Goal: Task Accomplishment & Management: Complete application form

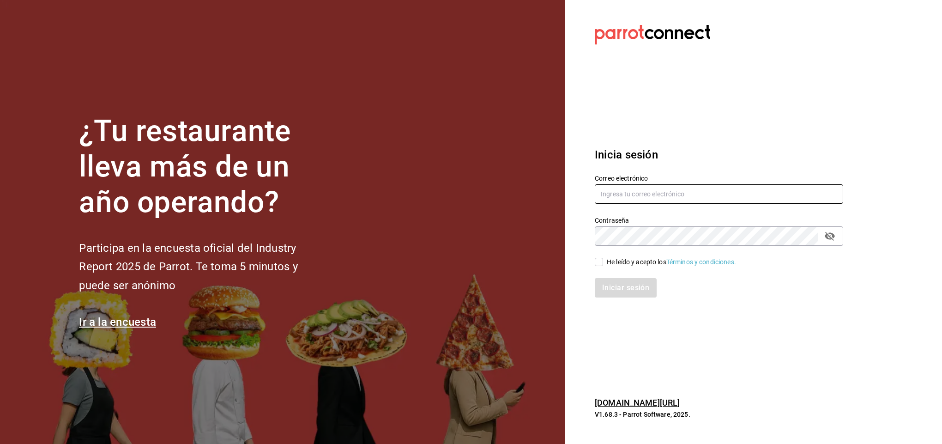
type input "facturacion@parceros.mx"
click at [600, 263] on input "He leído y acepto los Términos y condiciones." at bounding box center [599, 262] width 8 height 8
checkbox input "true"
click at [610, 288] on button "Iniciar sesión" at bounding box center [626, 287] width 63 height 19
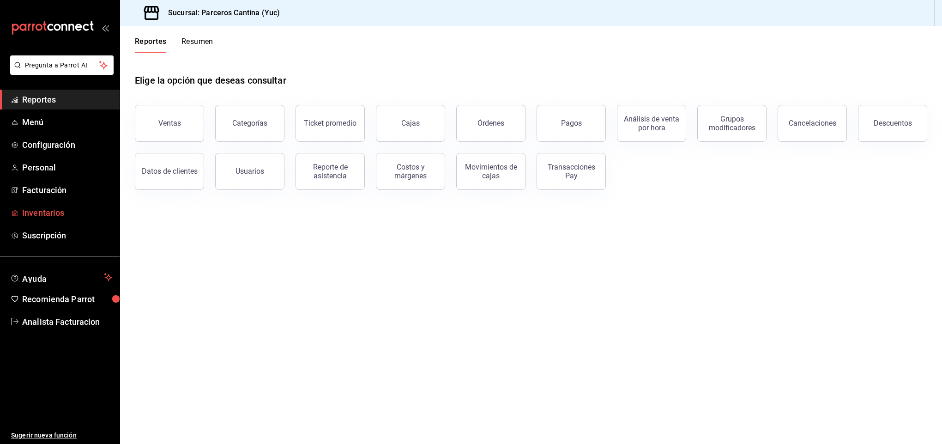
click at [52, 213] on span "Inventarios" at bounding box center [67, 213] width 90 height 12
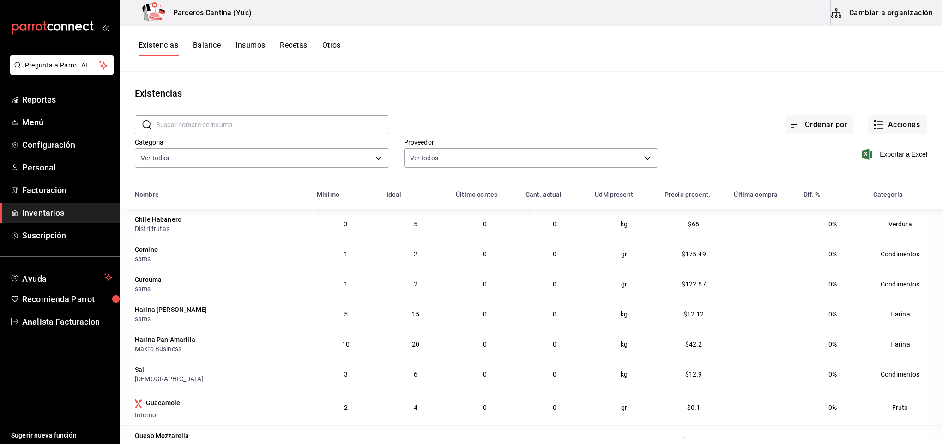
scroll to position [69, 0]
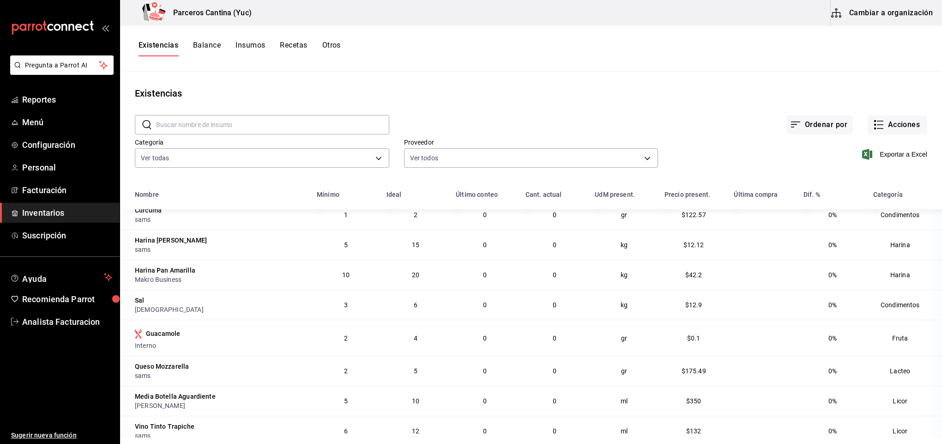
click at [886, 11] on button "Cambiar a organización" at bounding box center [883, 13] width 104 height 26
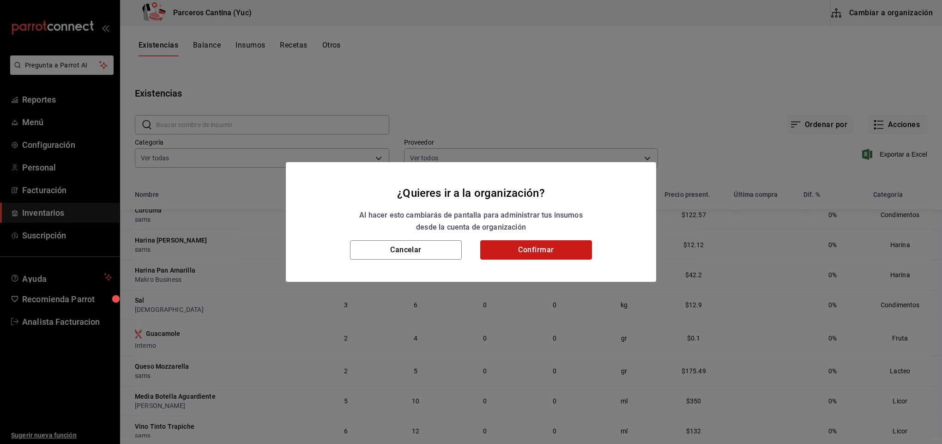
click at [554, 255] on button "Confirmar" at bounding box center [536, 249] width 112 height 19
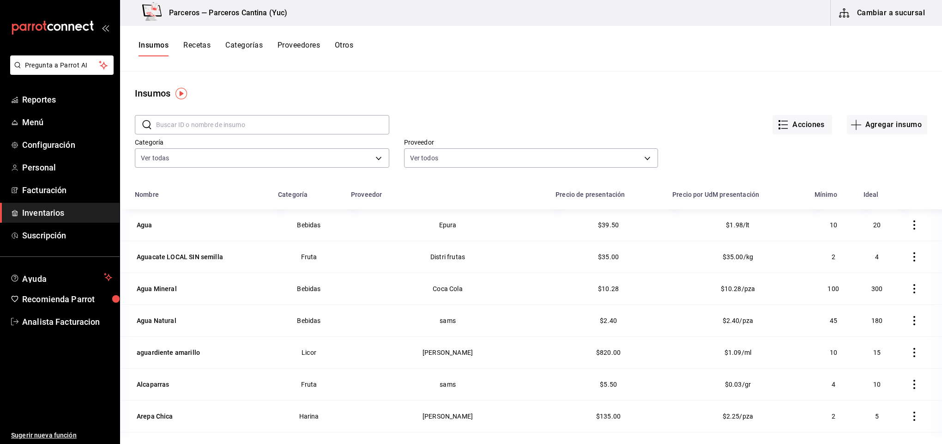
click at [194, 47] on button "Recetas" at bounding box center [196, 49] width 27 height 16
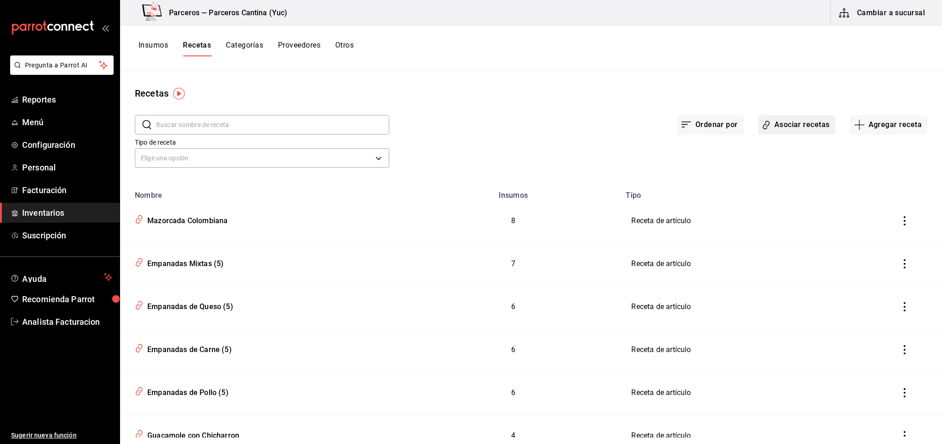
click at [796, 115] on button "Asociar recetas" at bounding box center [797, 124] width 77 height 19
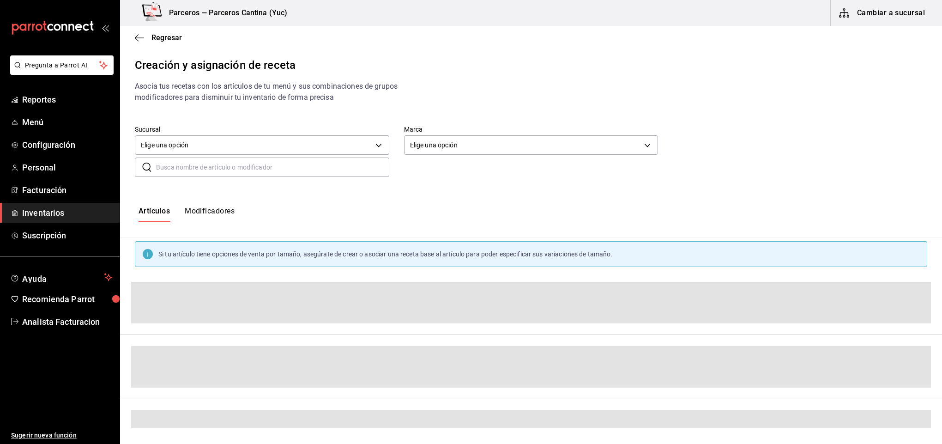
click at [194, 169] on input "text" at bounding box center [272, 167] width 233 height 18
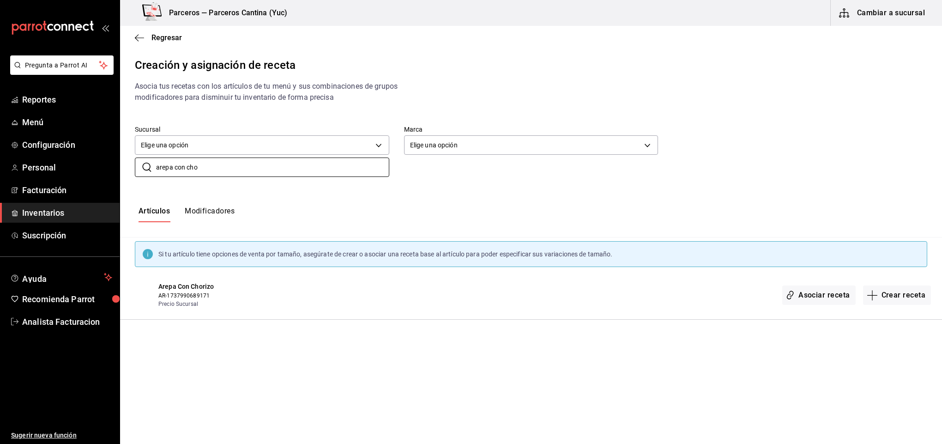
type input "arepa con cho"
click at [825, 295] on button "Asociar receta" at bounding box center [819, 295] width 73 height 19
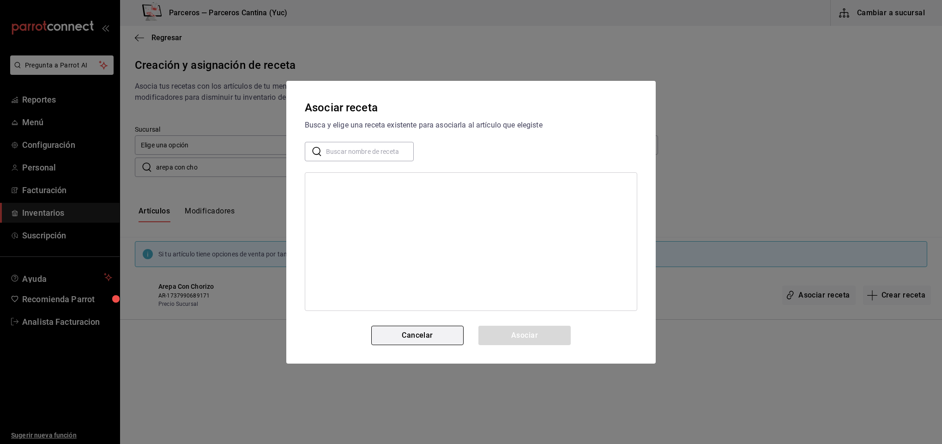
click at [409, 331] on button "Cancelar" at bounding box center [417, 335] width 92 height 19
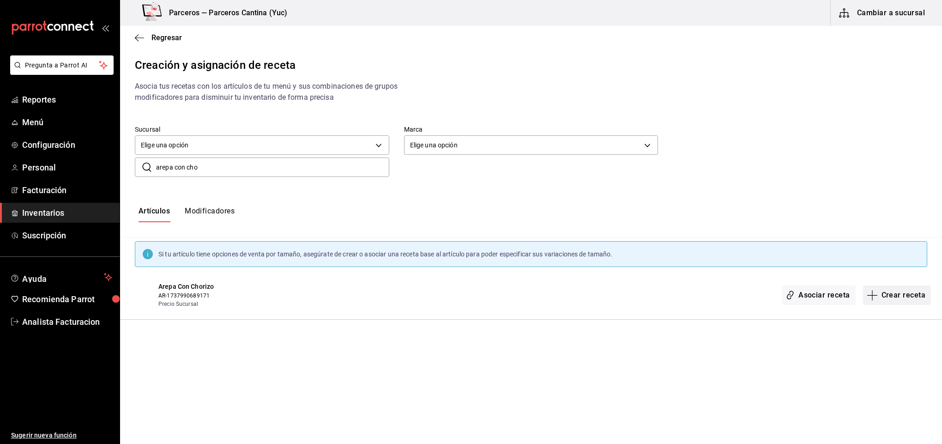
click at [901, 292] on button "Crear receta" at bounding box center [897, 295] width 68 height 19
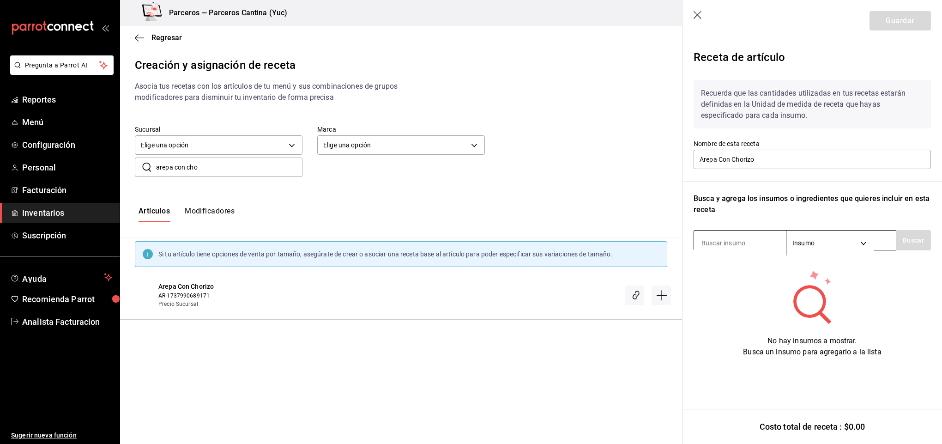
click at [729, 242] on input at bounding box center [740, 242] width 92 height 19
type input "arepa"
click at [914, 240] on button "Buscar" at bounding box center [913, 240] width 35 height 20
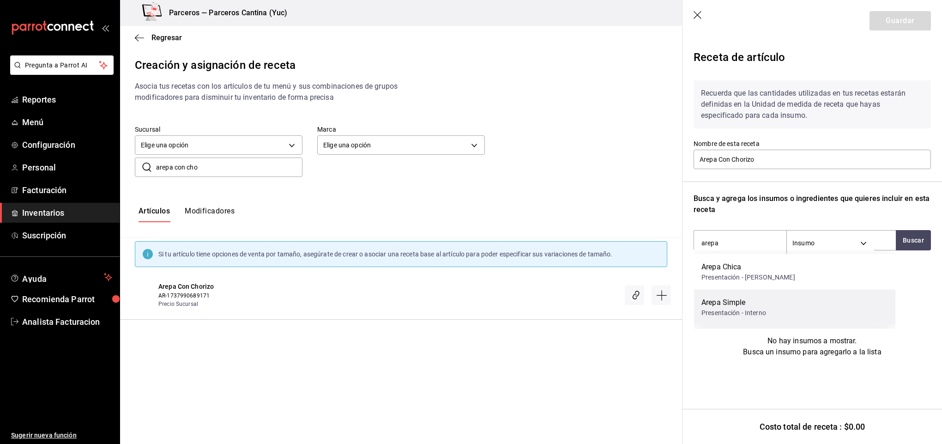
click at [795, 307] on div "Arepa Simple Presentación - Interno" at bounding box center [794, 308] width 201 height 36
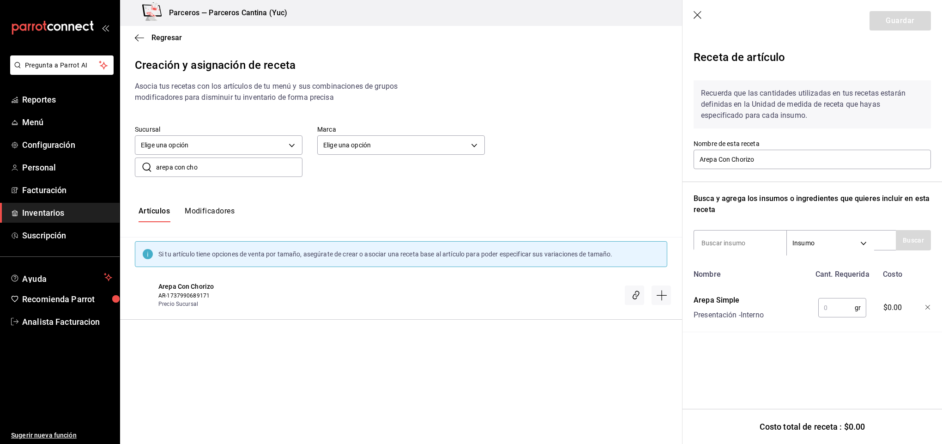
click at [841, 308] on input "text" at bounding box center [837, 307] width 36 height 18
type input "45"
click at [717, 238] on input at bounding box center [740, 242] width 92 height 19
type input "chorizo"
click at [905, 243] on button "Buscar" at bounding box center [913, 240] width 35 height 20
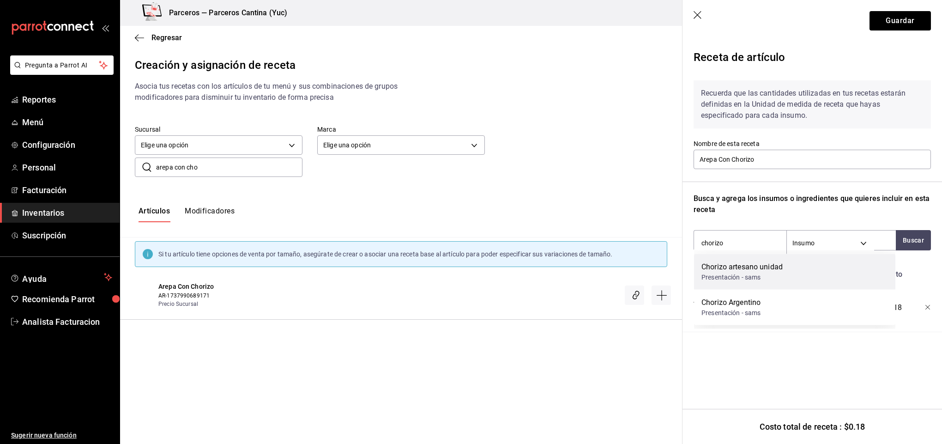
click at [797, 267] on div "Chorizo artesano unidad Presentación - sams" at bounding box center [794, 272] width 201 height 36
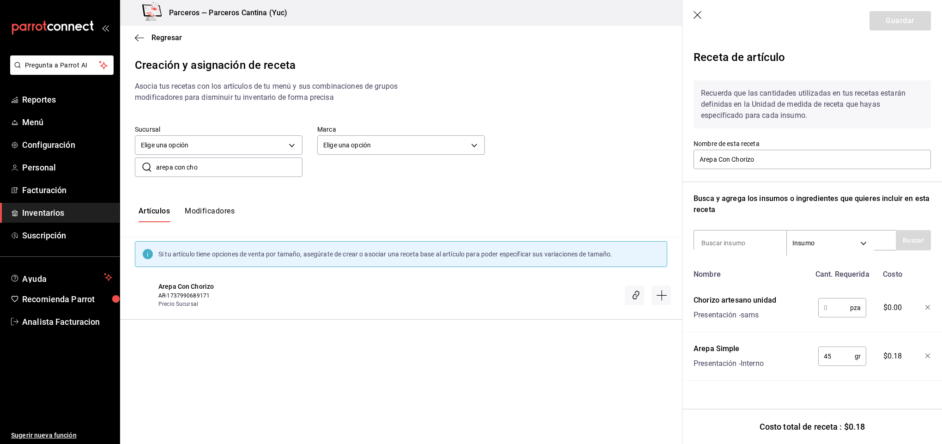
click at [840, 301] on input "text" at bounding box center [835, 307] width 32 height 18
type input "1"
click at [904, 21] on button "Guardar" at bounding box center [900, 20] width 61 height 19
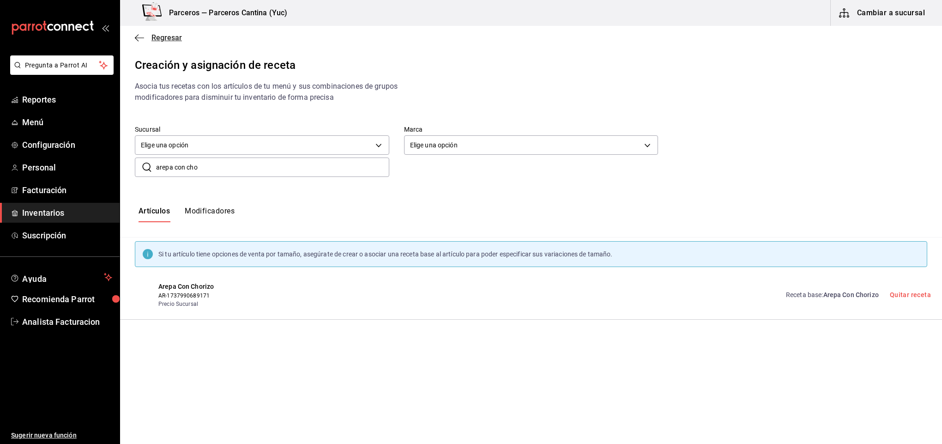
click at [168, 35] on span "Regresar" at bounding box center [167, 37] width 30 height 9
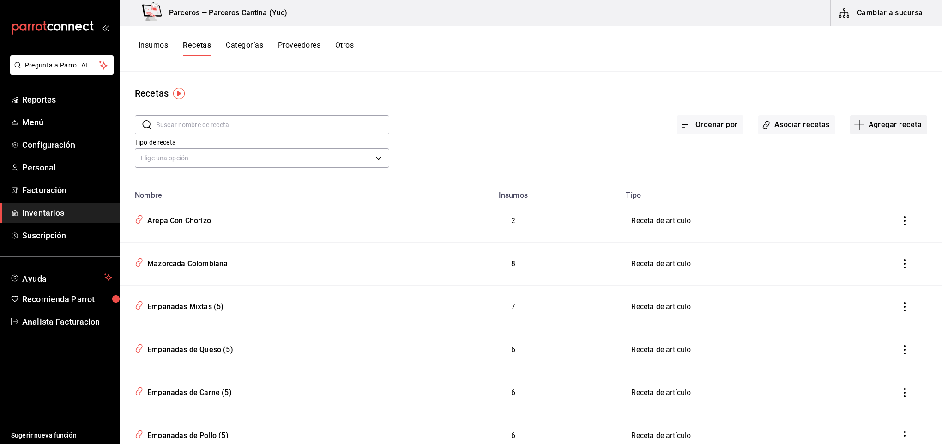
click at [890, 124] on button "Agregar receta" at bounding box center [889, 124] width 77 height 19
click at [879, 191] on li "Receta de producción" at bounding box center [879, 199] width 92 height 24
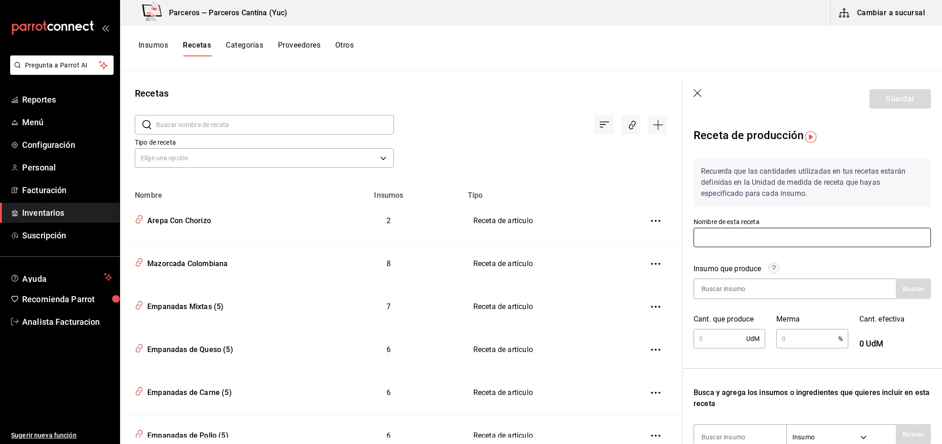
click at [737, 239] on input "text" at bounding box center [812, 237] width 237 height 19
click at [739, 288] on input at bounding box center [740, 288] width 92 height 19
click at [777, 265] on circle at bounding box center [774, 268] width 11 height 11
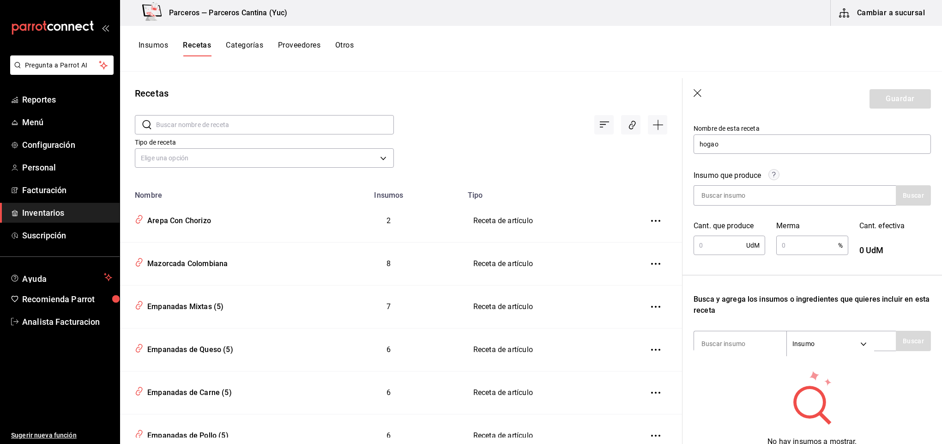
scroll to position [69, 0]
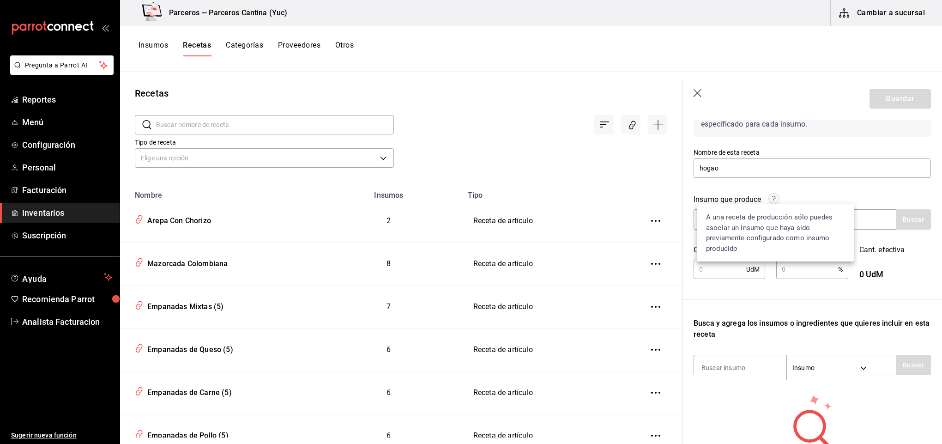
click at [775, 200] on circle at bounding box center [774, 199] width 11 height 11
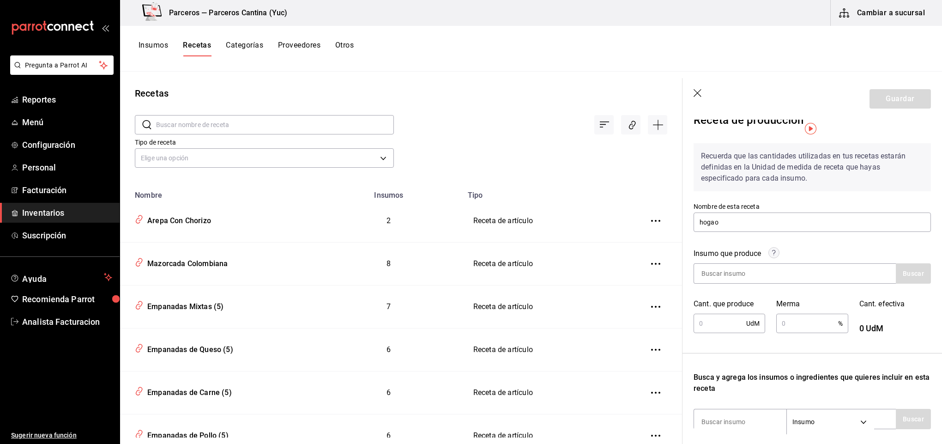
scroll to position [0, 0]
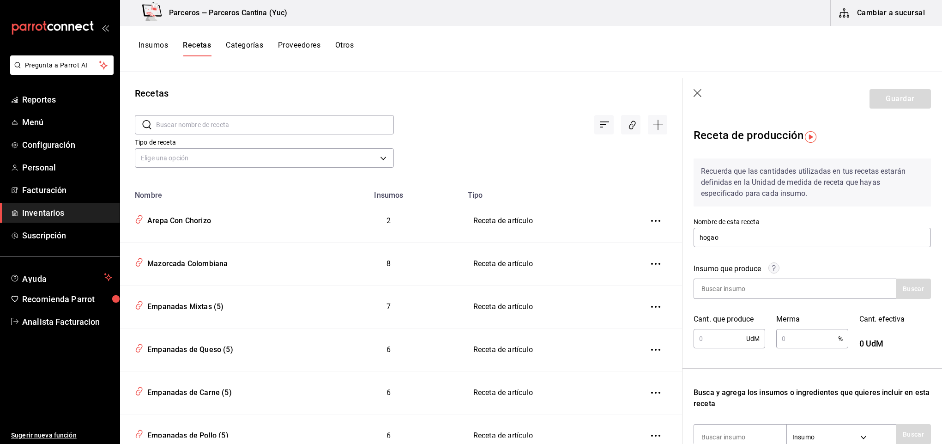
click at [807, 130] on div "Receta de producción" at bounding box center [812, 137] width 237 height 28
click at [807, 136] on img "button" at bounding box center [811, 137] width 12 height 12
click at [808, 175] on span "Ir a video" at bounding box center [810, 175] width 27 height 10
click at [703, 236] on input "hogao" at bounding box center [812, 237] width 237 height 19
type input "Hogao"
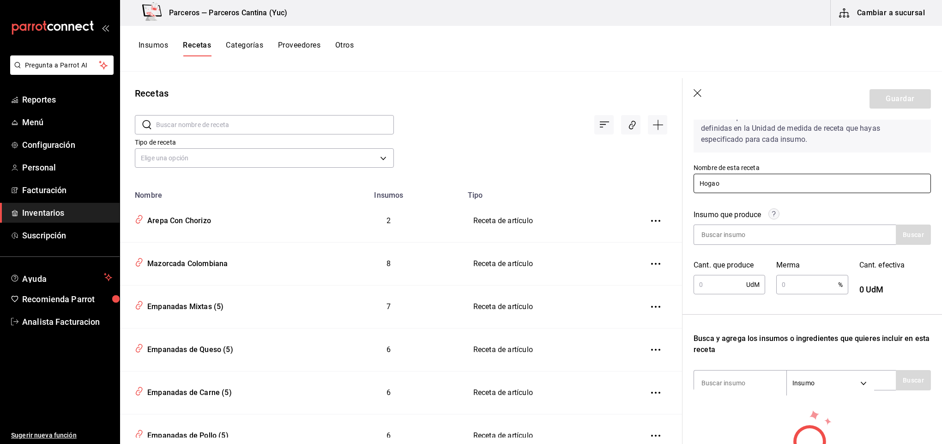
scroll to position [69, 0]
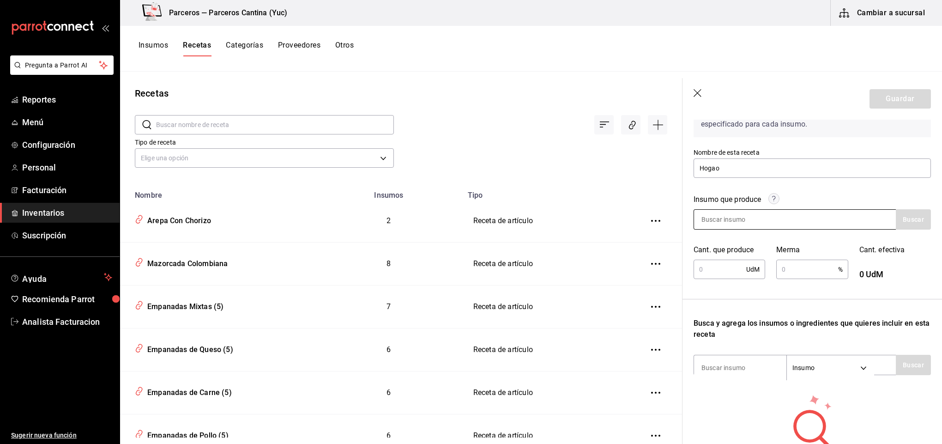
click at [721, 219] on input at bounding box center [740, 219] width 92 height 19
click at [900, 221] on button "Buscar" at bounding box center [913, 219] width 35 height 20
click at [897, 213] on button "Buscar" at bounding box center [913, 219] width 35 height 20
click at [908, 223] on button "Buscar" at bounding box center [913, 219] width 35 height 20
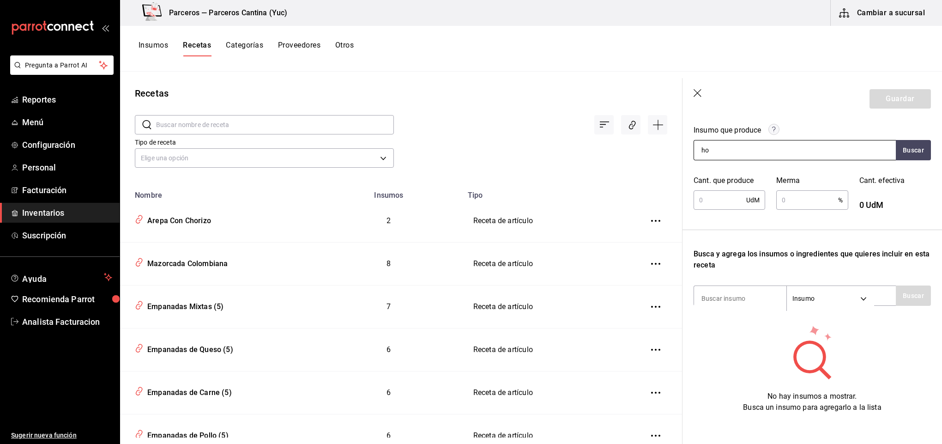
click at [731, 152] on input "ho" at bounding box center [740, 149] width 92 height 19
type input "h"
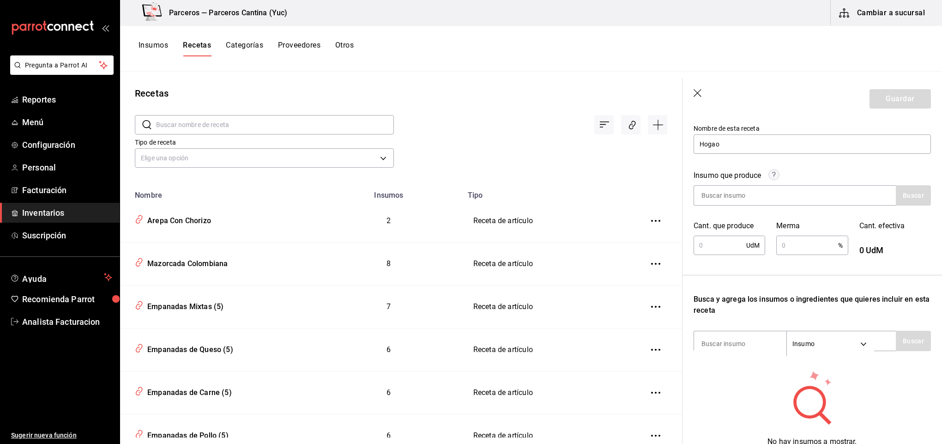
scroll to position [69, 0]
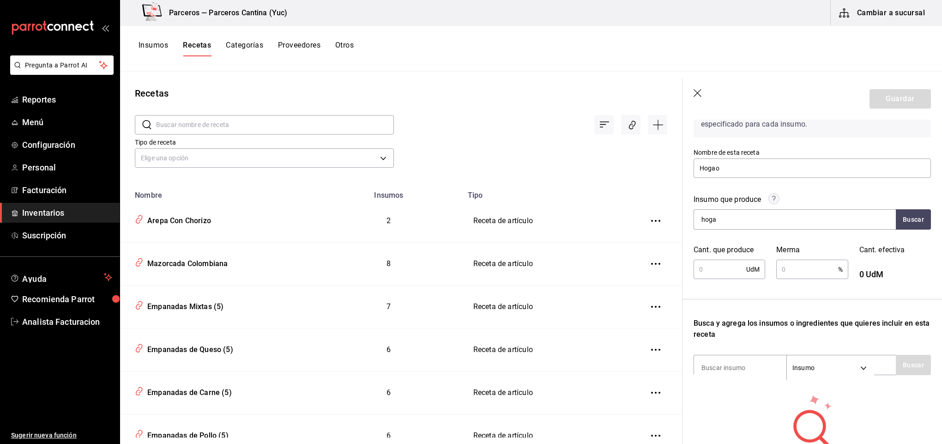
type input "hogao"
click at [767, 247] on div "Hogao Presentación - Interno" at bounding box center [789, 251] width 191 height 36
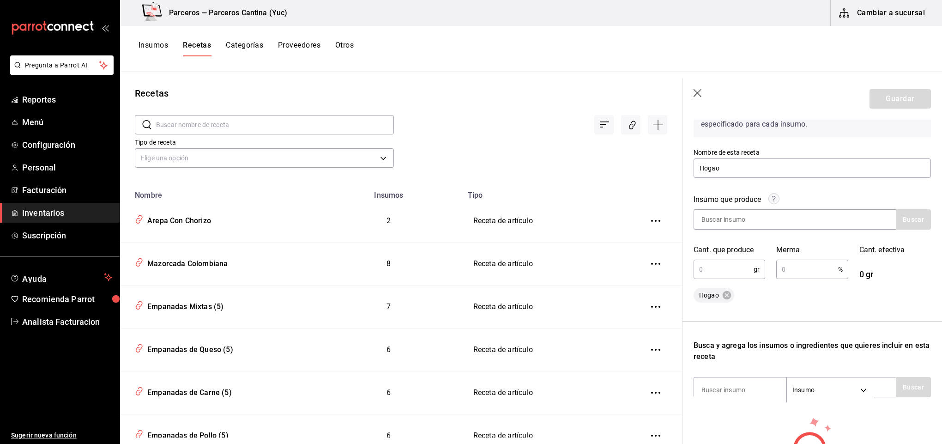
click at [735, 268] on input "text" at bounding box center [724, 269] width 60 height 18
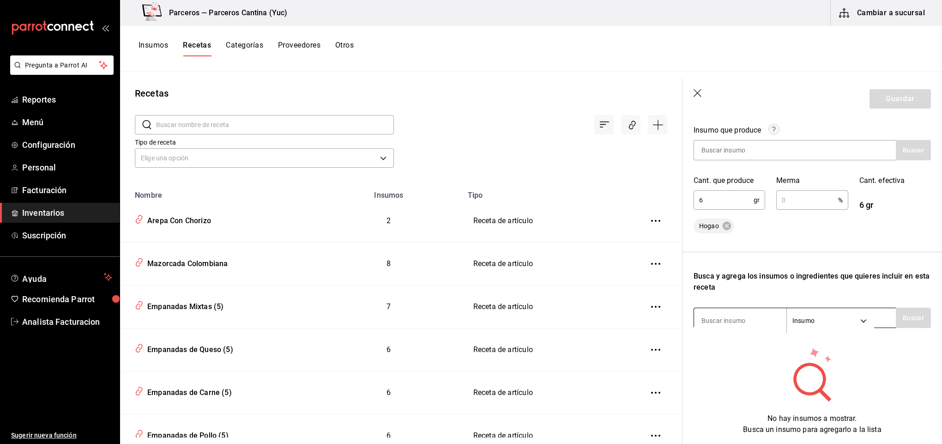
click at [738, 323] on input at bounding box center [740, 320] width 92 height 19
click at [717, 200] on input "6" at bounding box center [724, 200] width 60 height 18
type input "6,000"
click at [698, 213] on div "Insumo que produce Buscar Cant. que produce 6,000 gr ​ Merma % ​ Cant. efectiva…" at bounding box center [812, 174] width 237 height 120
click at [741, 325] on input at bounding box center [740, 320] width 92 height 19
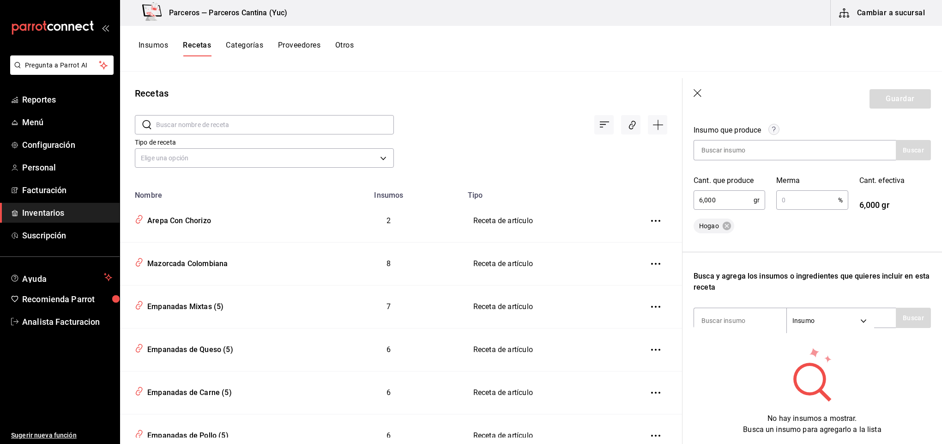
click at [802, 195] on input "text" at bounding box center [807, 200] width 61 height 18
type input "10"
click at [751, 320] on input at bounding box center [740, 320] width 92 height 19
type input "toma"
click at [902, 319] on button "Buscar" at bounding box center [913, 318] width 35 height 20
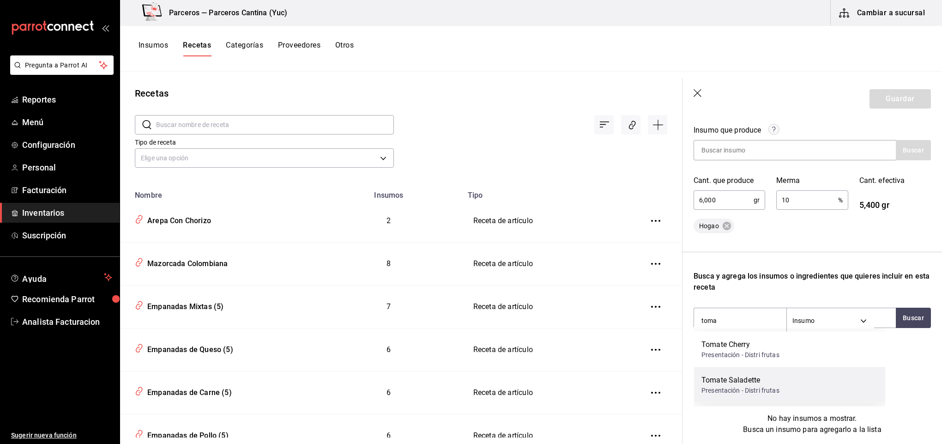
click at [777, 380] on div "Tomate Saladette" at bounding box center [741, 380] width 78 height 11
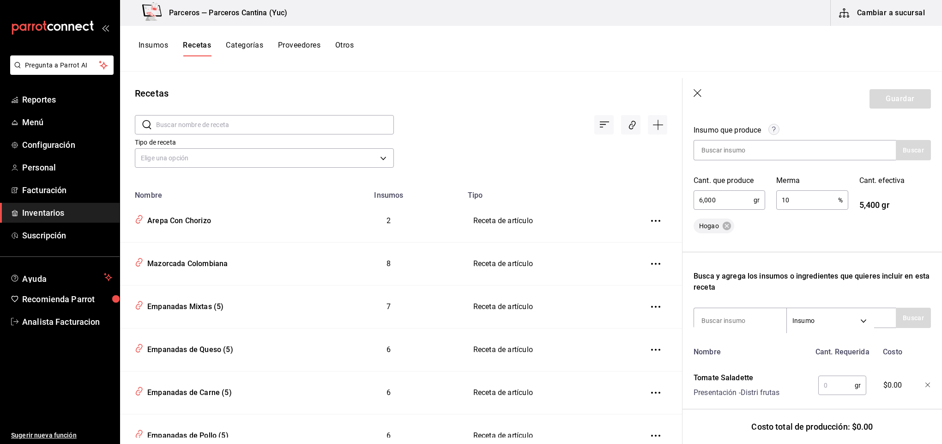
scroll to position [162, 0]
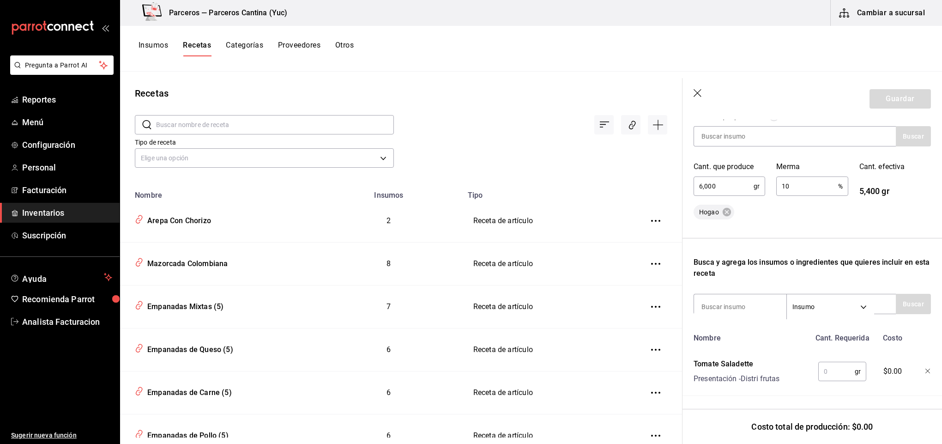
click at [827, 362] on input "text" at bounding box center [837, 371] width 36 height 18
type input "3,000"
click at [755, 297] on input at bounding box center [740, 306] width 92 height 19
type input "cebolla"
click at [905, 295] on button "Buscar" at bounding box center [913, 304] width 35 height 20
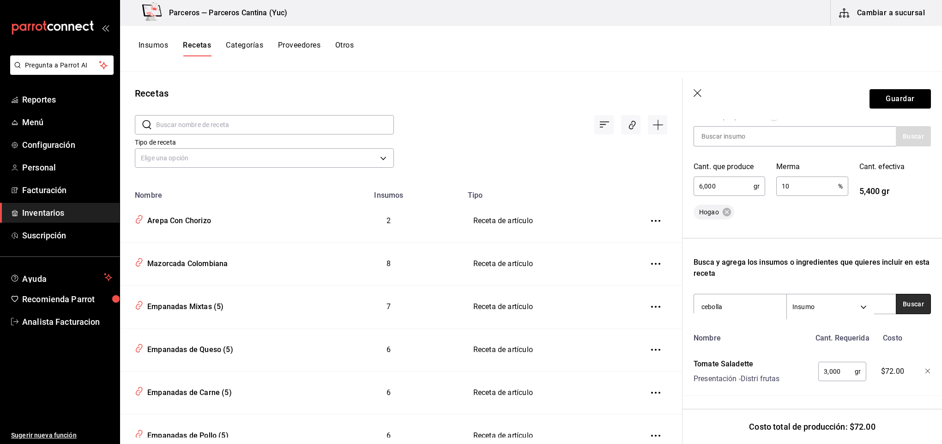
click at [903, 294] on button "Buscar" at bounding box center [913, 304] width 35 height 20
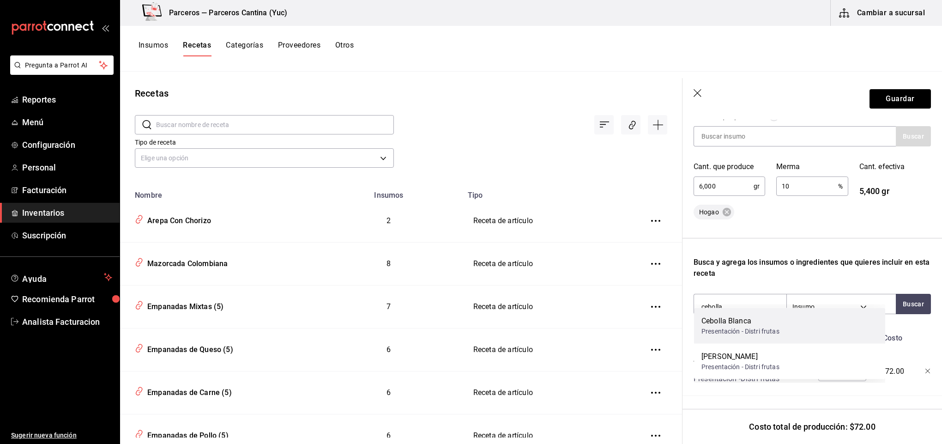
click at [775, 322] on div "Cebolla Blanca" at bounding box center [741, 321] width 78 height 11
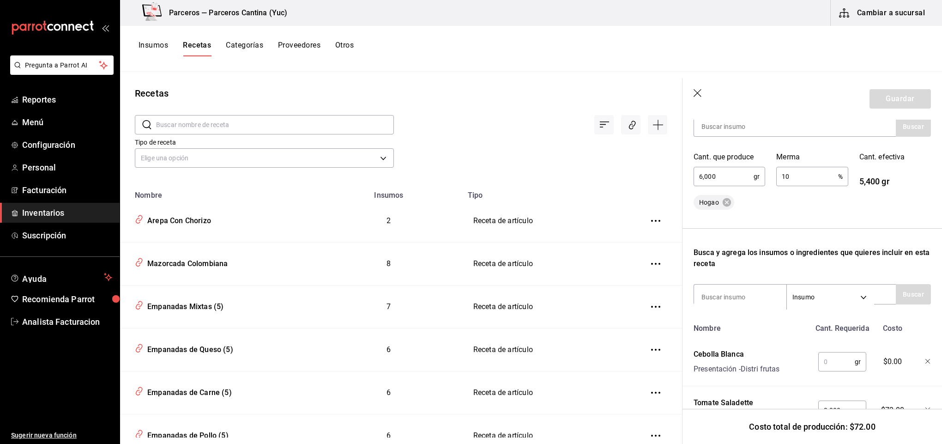
click at [836, 363] on input "text" at bounding box center [837, 362] width 36 height 18
type input "3,000"
click at [753, 298] on input at bounding box center [740, 296] width 92 height 19
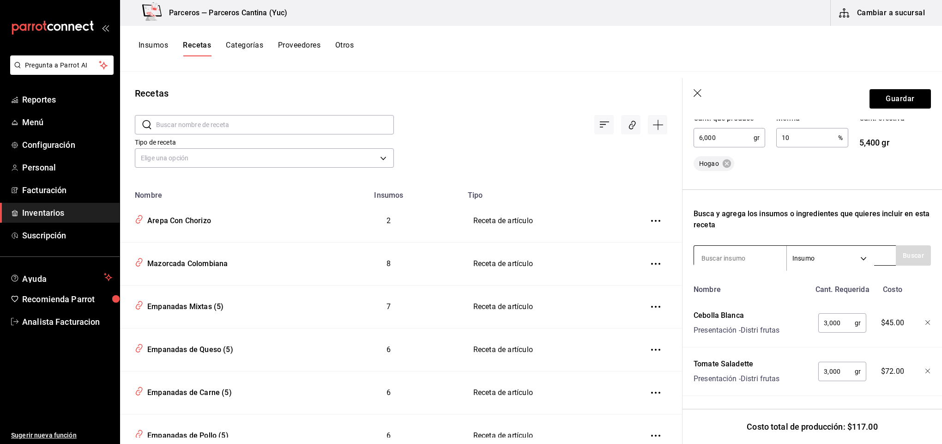
click at [721, 249] on input at bounding box center [740, 258] width 92 height 19
type input "mantequilla"
click at [897, 245] on button "Buscar" at bounding box center [913, 255] width 35 height 20
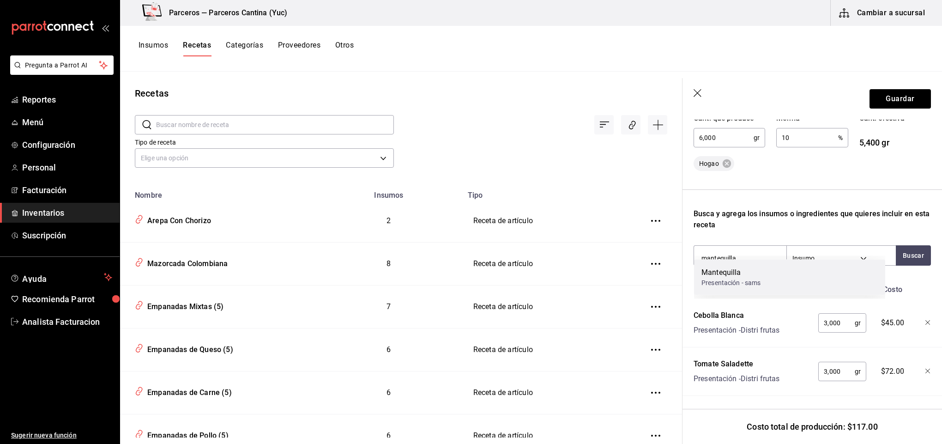
click at [769, 280] on div "Mantequilla Presentación - sams" at bounding box center [789, 278] width 191 height 36
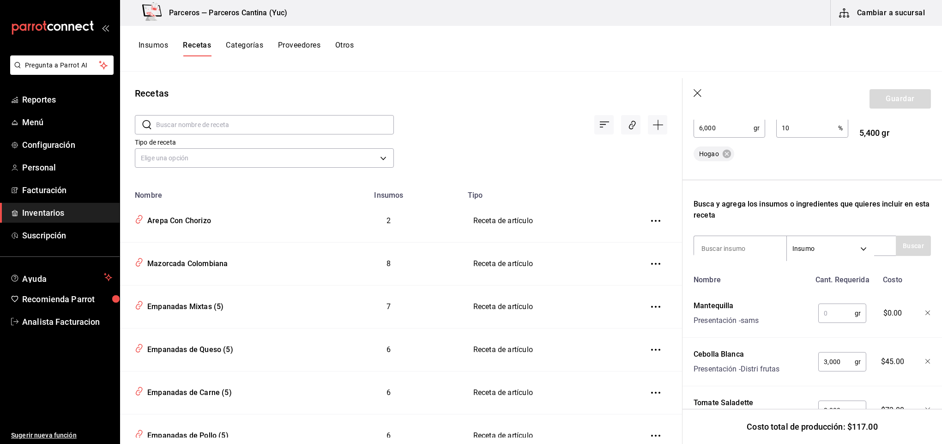
click at [833, 311] on input "text" at bounding box center [837, 313] width 36 height 18
type input "100"
click at [755, 246] on input at bounding box center [740, 248] width 92 height 19
type input "ajo"
click at [904, 244] on button "Buscar" at bounding box center [913, 246] width 35 height 20
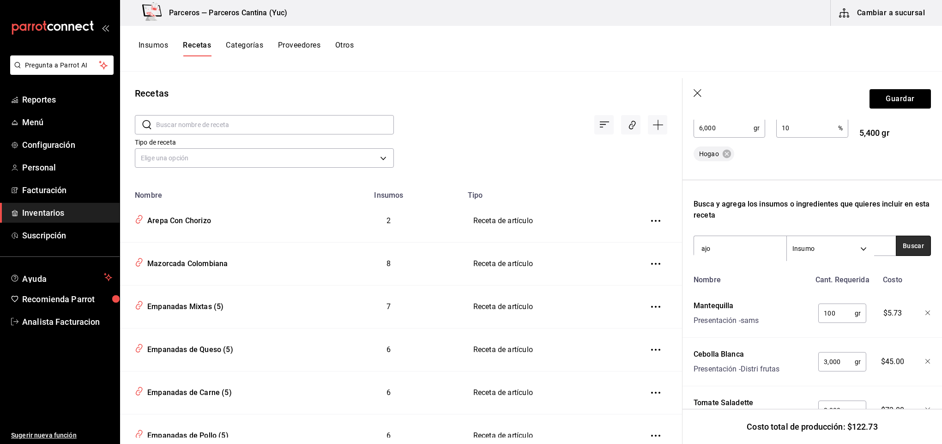
click at [919, 239] on button "Buscar" at bounding box center [913, 246] width 35 height 20
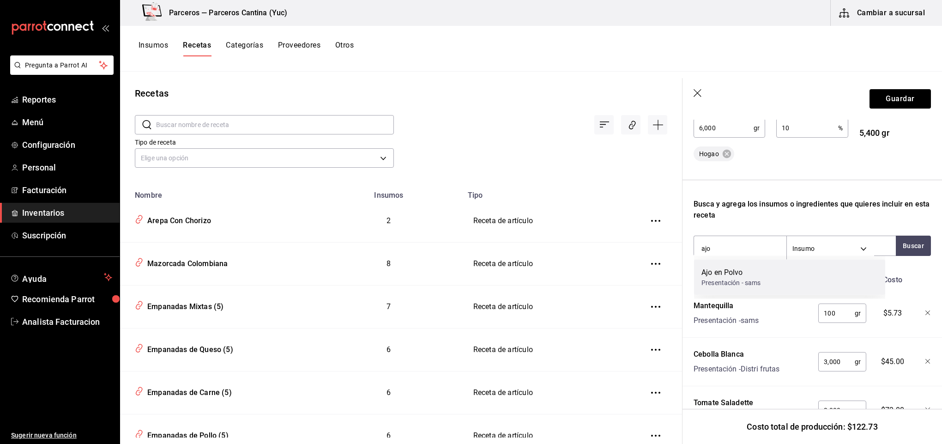
click at [725, 279] on div "Presentación - sams" at bounding box center [732, 283] width 60 height 10
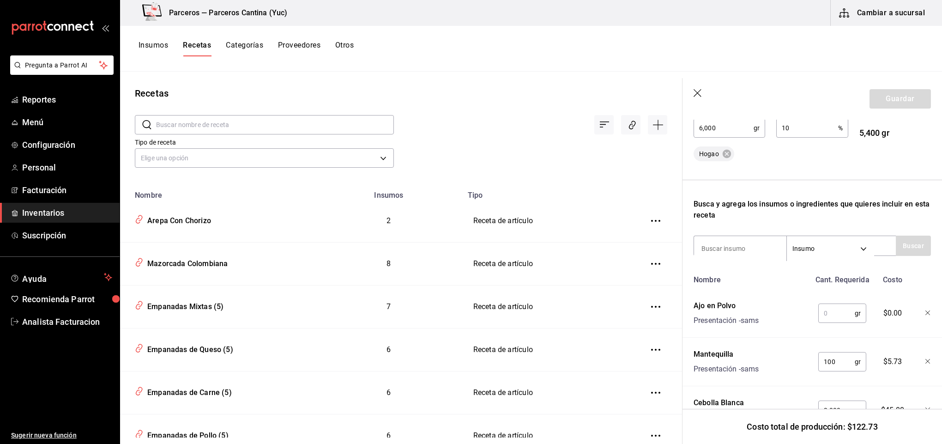
click at [835, 314] on input "text" at bounding box center [837, 313] width 36 height 18
type input "30"
click at [741, 249] on input at bounding box center [740, 248] width 92 height 19
type input "sal"
click at [909, 252] on button "Buscar" at bounding box center [913, 246] width 35 height 20
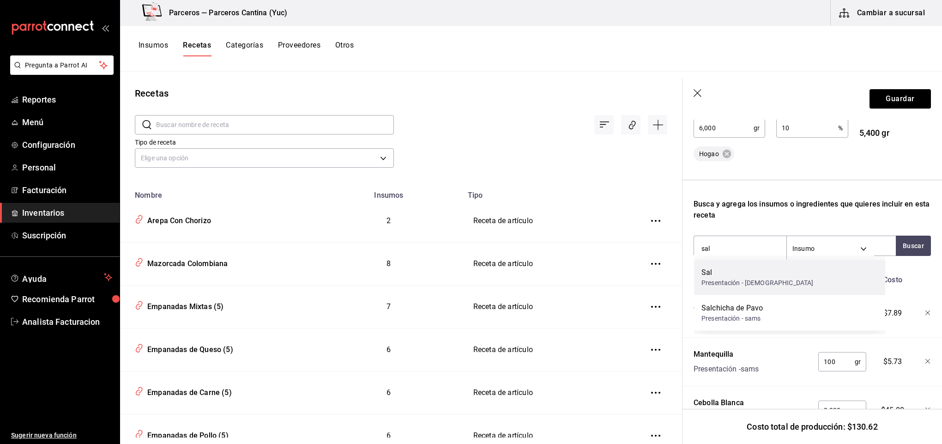
click at [734, 274] on div "Sal" at bounding box center [758, 272] width 112 height 11
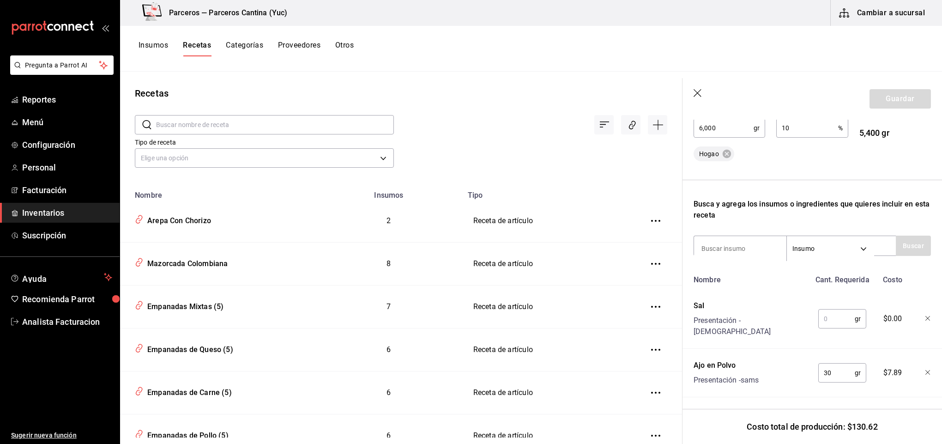
click at [824, 310] on input "text" at bounding box center [837, 319] width 36 height 18
type input "30"
click at [754, 249] on input at bounding box center [740, 248] width 92 height 19
type input "pimien"
click at [911, 244] on button "Buscar" at bounding box center [913, 246] width 35 height 20
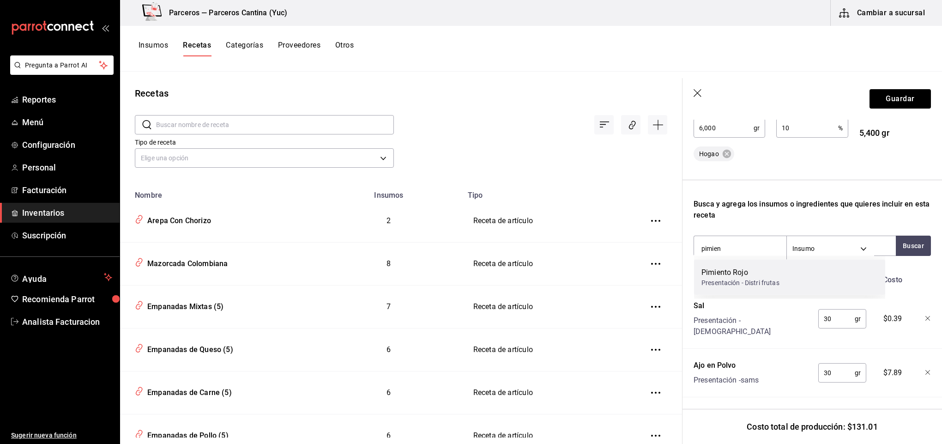
click at [757, 275] on div "Pimiento Rojo" at bounding box center [741, 272] width 78 height 11
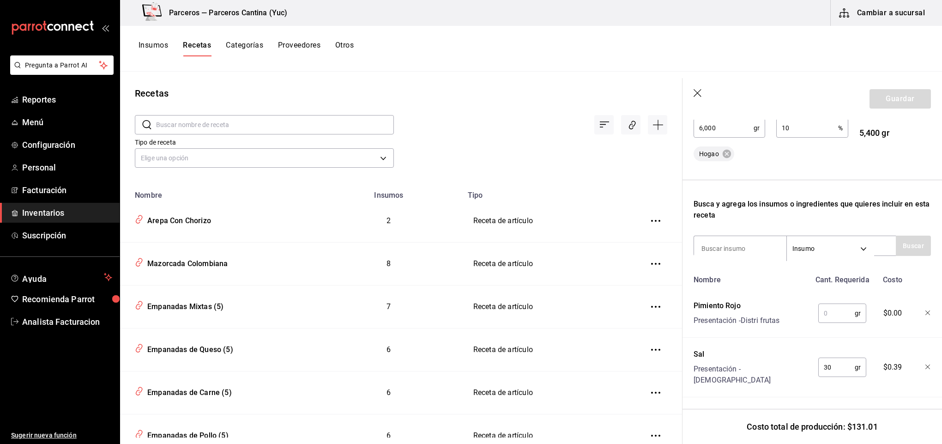
click at [842, 311] on input "text" at bounding box center [837, 313] width 36 height 18
type input "250"
click at [752, 244] on input at bounding box center [740, 248] width 92 height 19
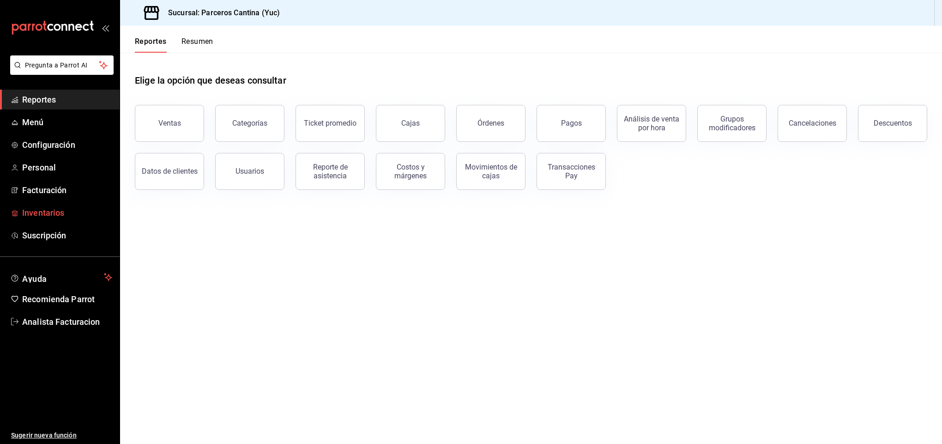
click at [39, 213] on span "Inventarios" at bounding box center [67, 213] width 90 height 12
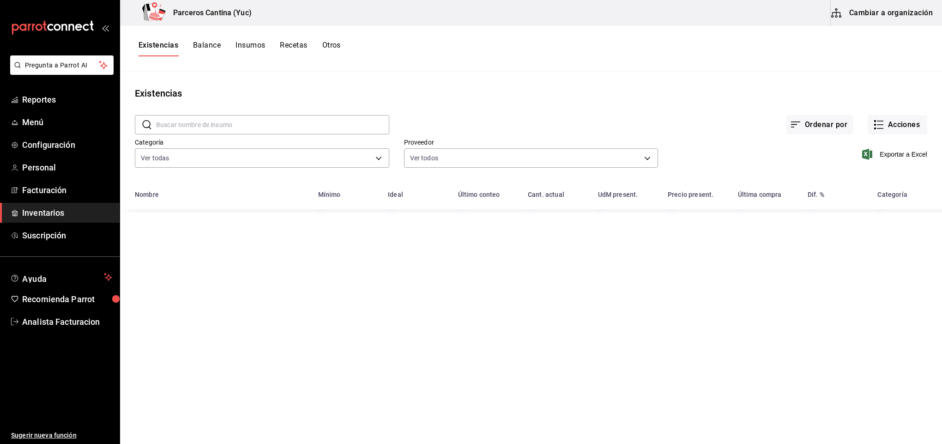
click at [865, 14] on button "Cambiar a organización" at bounding box center [883, 13] width 104 height 26
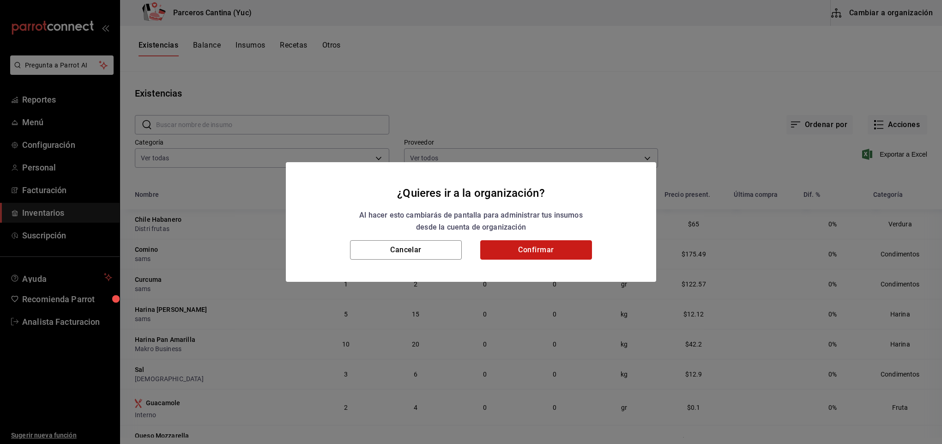
click at [547, 249] on button "Confirmar" at bounding box center [536, 249] width 112 height 19
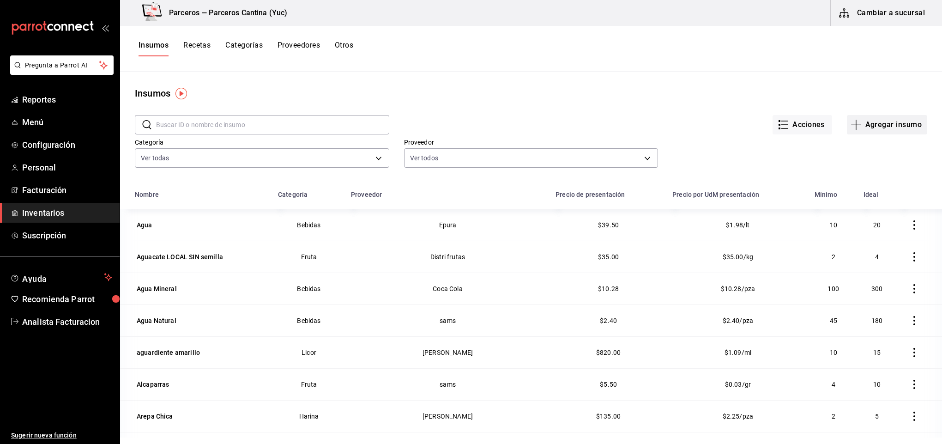
click at [869, 127] on button "Agregar insumo" at bounding box center [887, 124] width 80 height 19
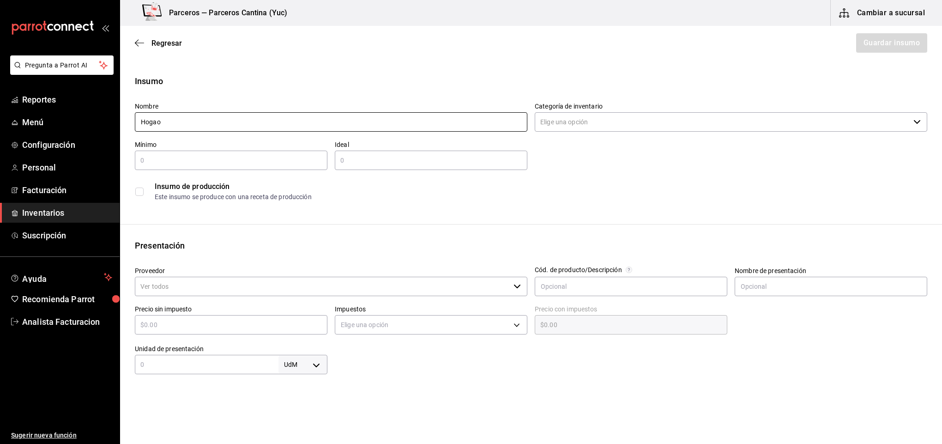
type input "Hogao"
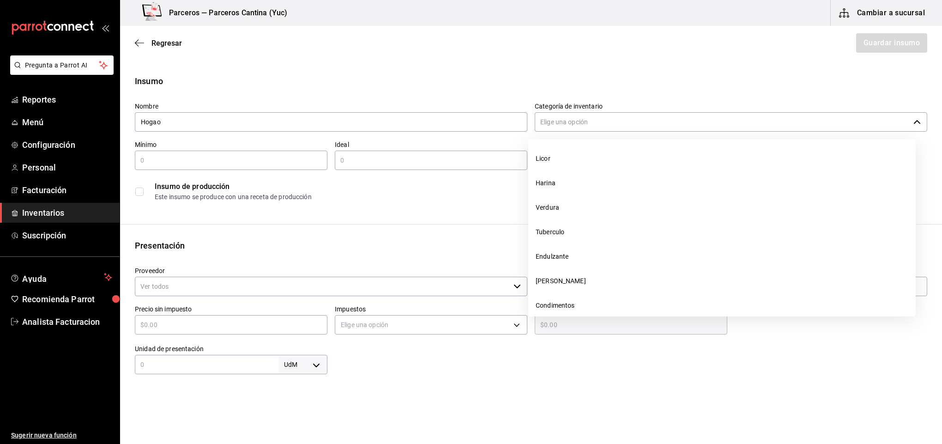
click at [585, 120] on input "Categoría de inventario" at bounding box center [722, 121] width 375 height 19
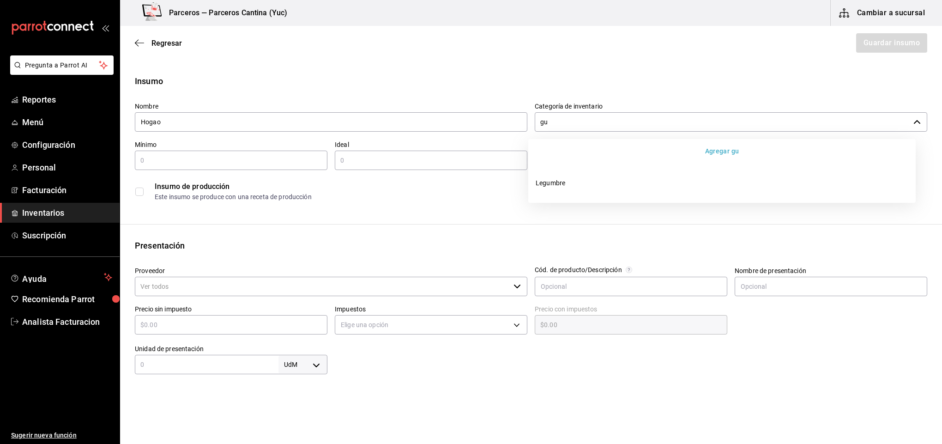
type input "g"
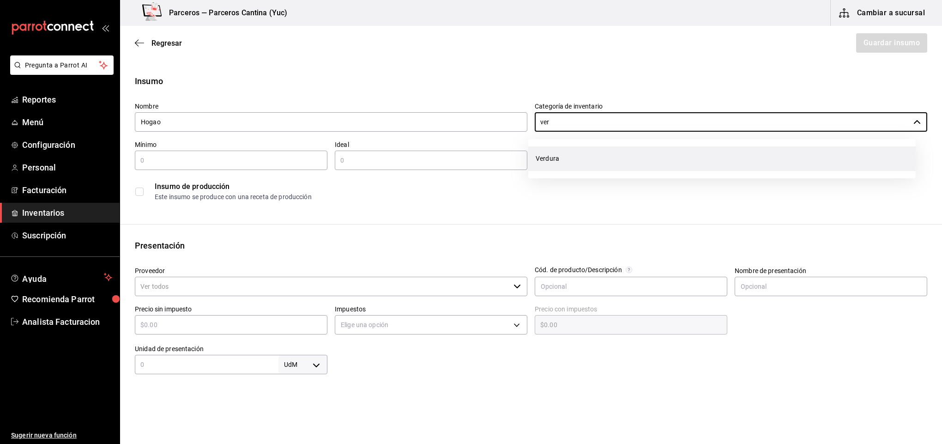
click at [595, 155] on li "Verdura" at bounding box center [723, 158] width 388 height 24
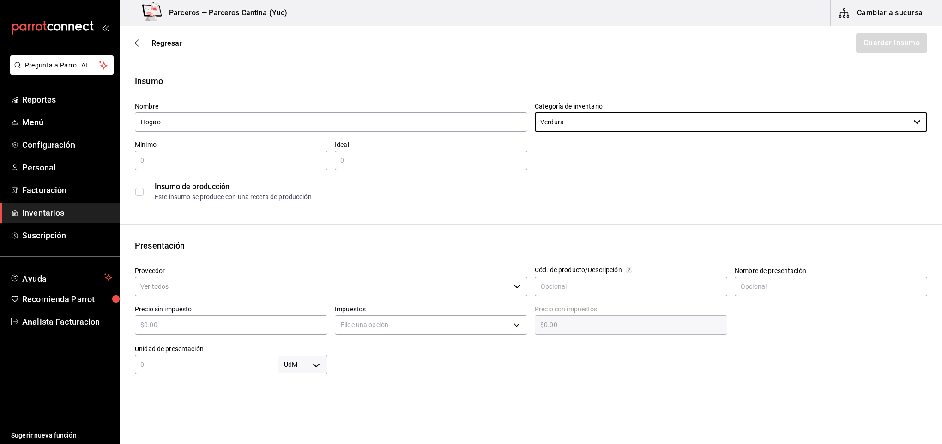
type input "Verdura"
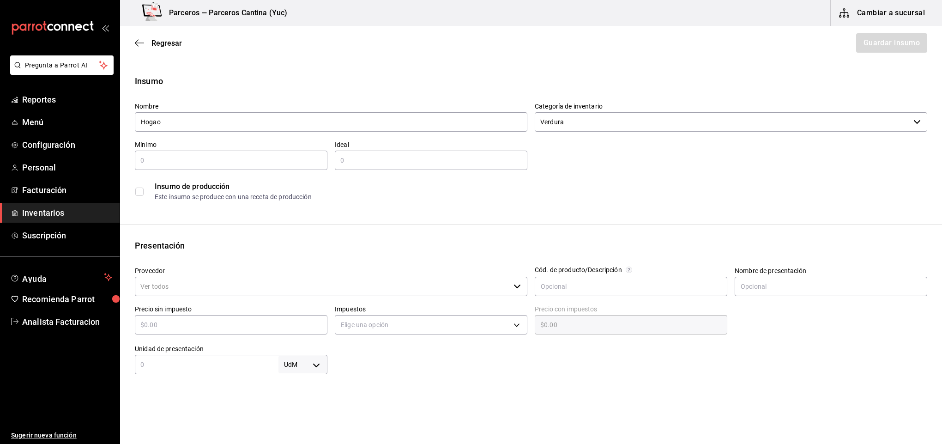
click at [212, 157] on input "text" at bounding box center [231, 160] width 193 height 11
type input "2"
type input "4"
click at [139, 193] on input "checkbox" at bounding box center [139, 192] width 8 height 8
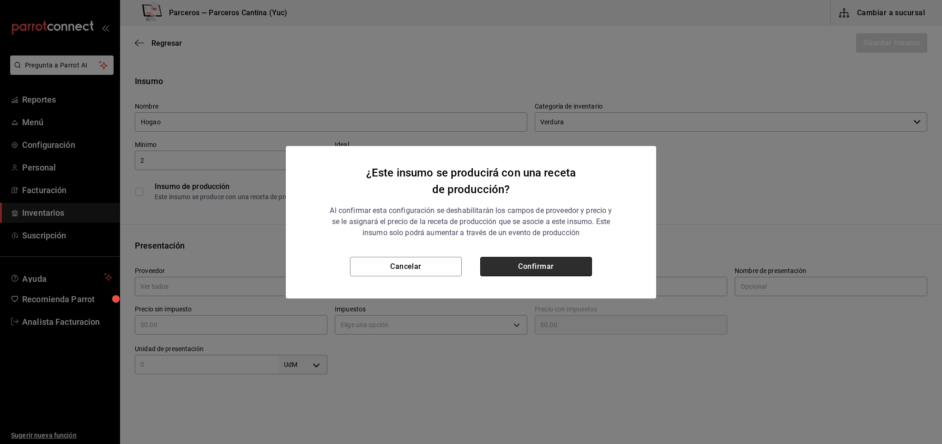
click at [556, 270] on button "Confirmar" at bounding box center [536, 266] width 112 height 19
checkbox input "true"
type input "$0.00"
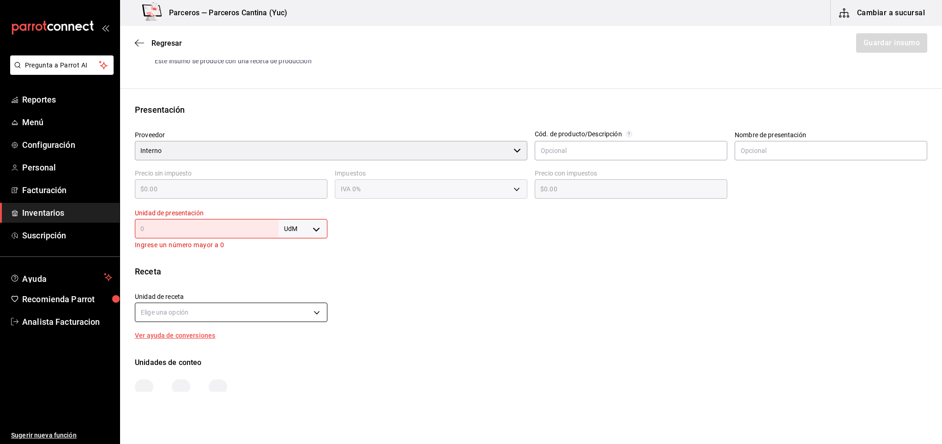
scroll to position [139, 0]
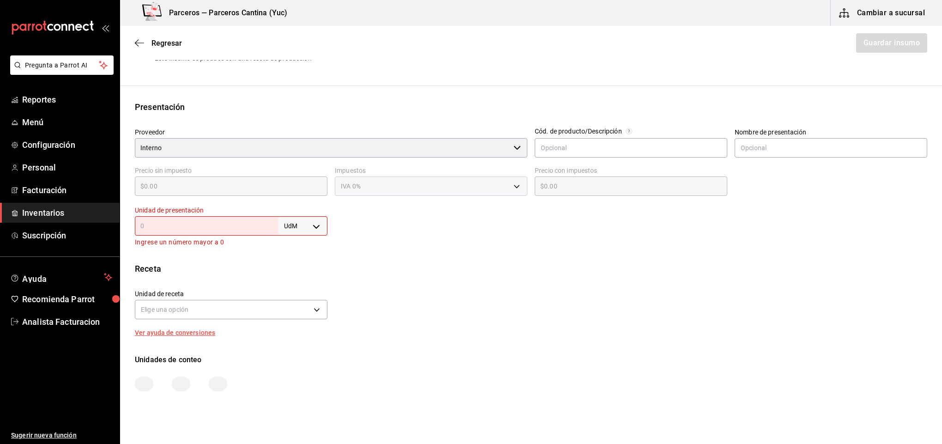
click at [182, 226] on input "text" at bounding box center [207, 225] width 144 height 11
type input "1"
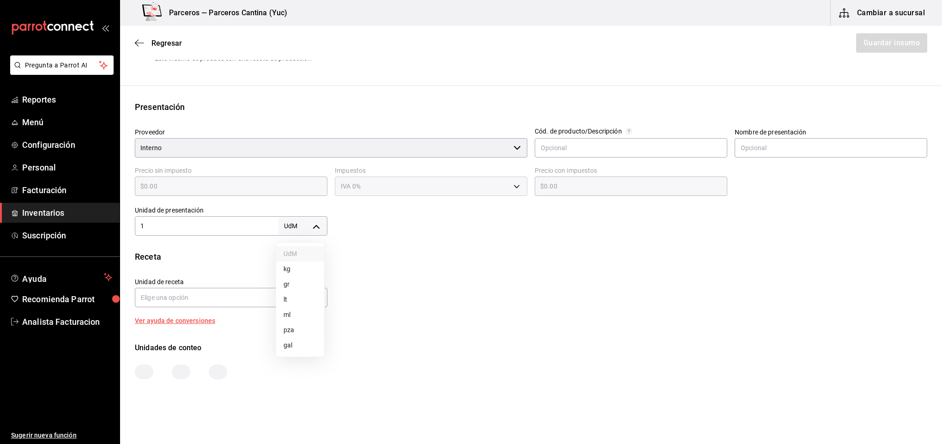
click at [313, 229] on body "Pregunta a Parrot AI Reportes Menú Configuración Personal Facturación Inventari…" at bounding box center [471, 196] width 942 height 392
click at [292, 288] on li "gr" at bounding box center [300, 284] width 48 height 15
type input "GRAM"
type input "1"
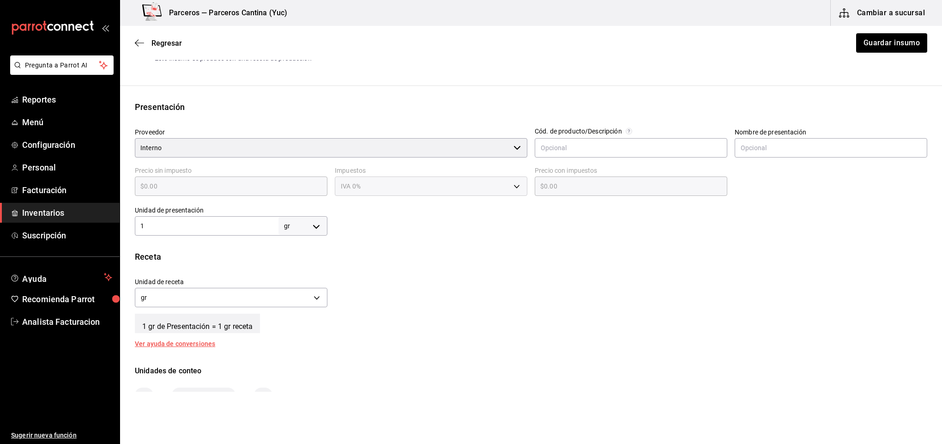
click at [891, 53] on div "Regresar Guardar insumo" at bounding box center [531, 43] width 822 height 34
click at [893, 46] on button "Guardar insumo" at bounding box center [892, 42] width 72 height 19
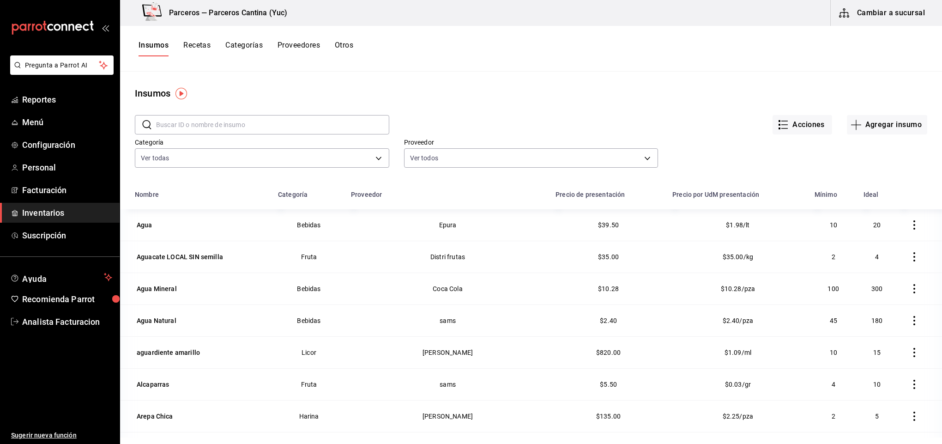
click at [186, 124] on input "text" at bounding box center [272, 124] width 233 height 18
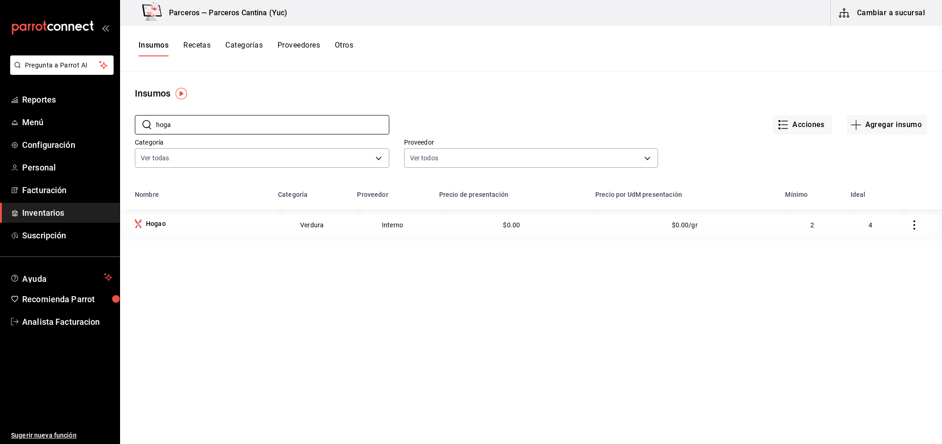
type input "hoga"
click at [863, 124] on button "Agregar insumo" at bounding box center [887, 124] width 80 height 19
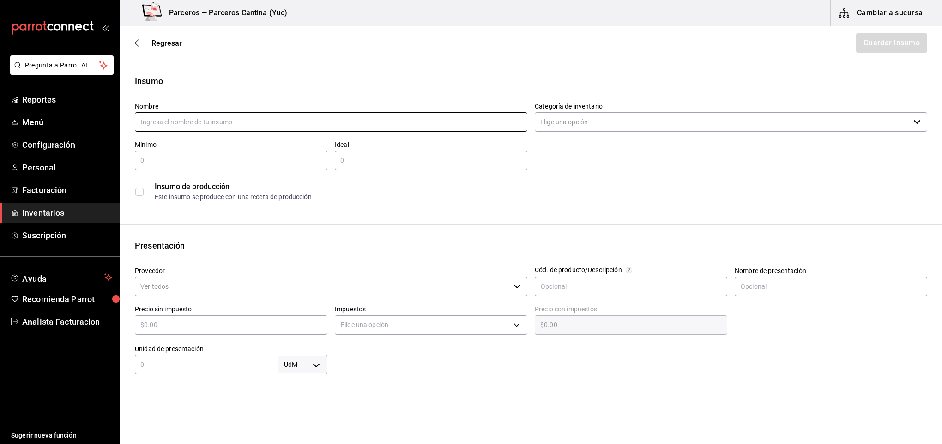
click at [161, 122] on input "text" at bounding box center [331, 121] width 393 height 19
type input "Cebolla Blanca"
click at [589, 121] on input "Categoría de inventario" at bounding box center [722, 121] width 375 height 19
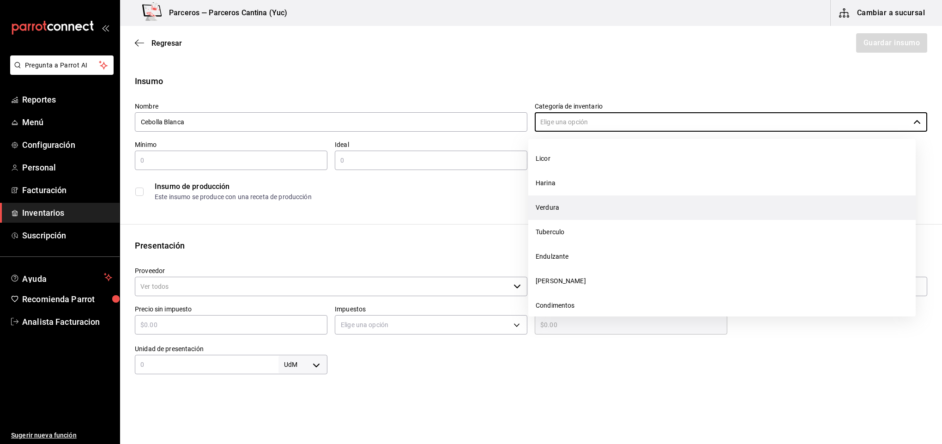
click at [571, 211] on li "Verdura" at bounding box center [723, 207] width 388 height 24
type input "Verdura"
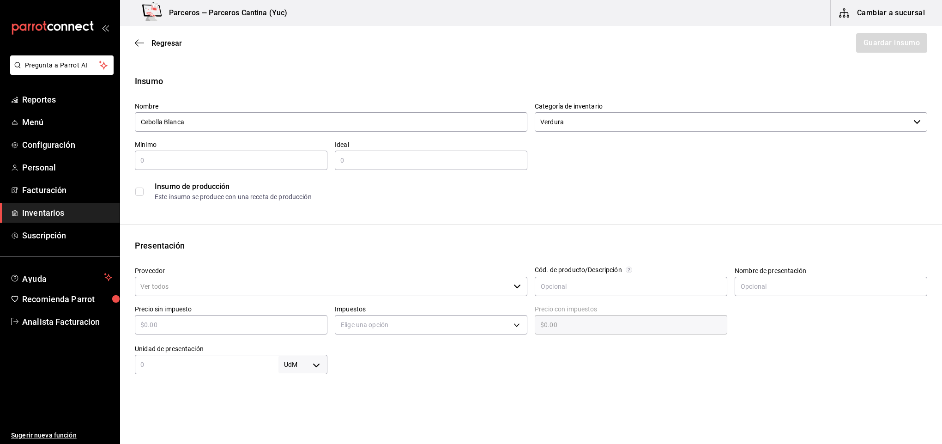
click at [213, 157] on input "text" at bounding box center [231, 160] width 193 height 11
type input "20"
type input "25"
click at [194, 291] on input "Proveedor" at bounding box center [322, 286] width 375 height 19
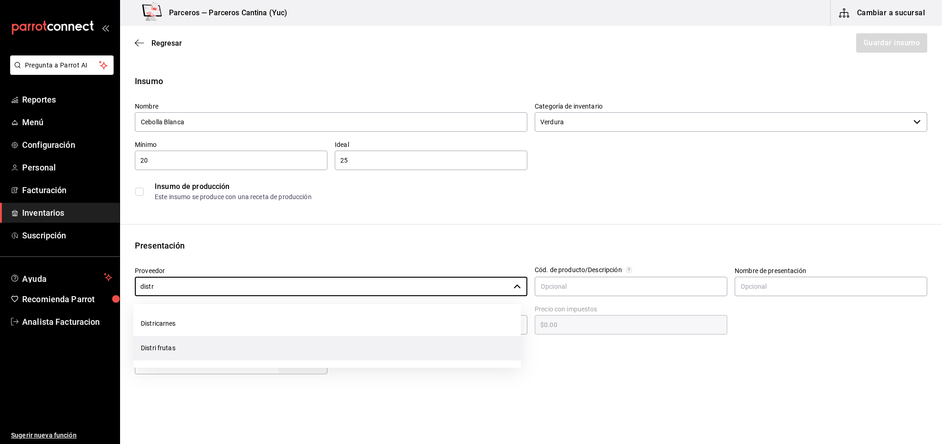
click at [181, 347] on li "Distri frutas" at bounding box center [328, 348] width 388 height 24
type input "Distri frutas"
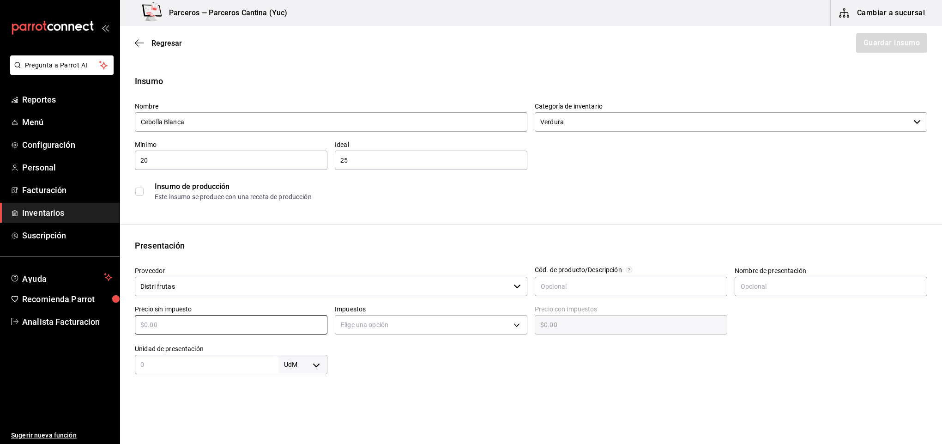
type input "$1"
type input "$1.00"
type input "$15"
type input "$15.00"
type input "$15"
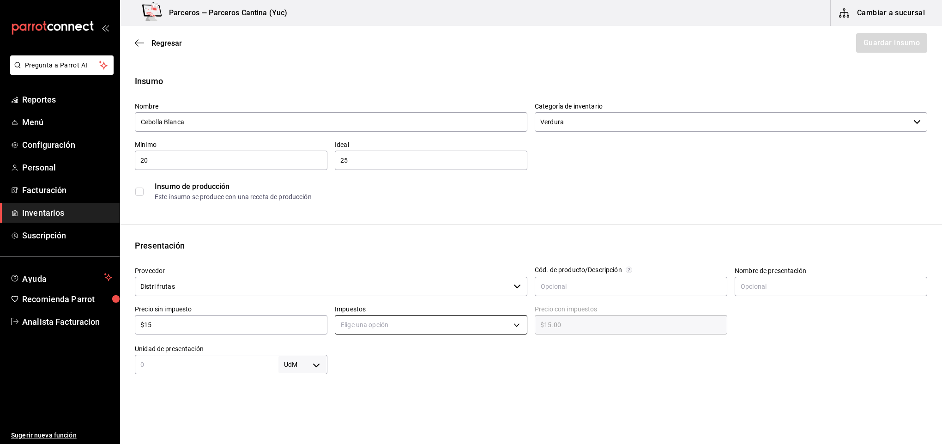
click at [387, 322] on body "Pregunta a Parrot AI Reportes Menú Configuración Personal Facturación Inventari…" at bounding box center [471, 196] width 942 height 392
click at [378, 352] on li "IVA 0%" at bounding box center [427, 353] width 189 height 15
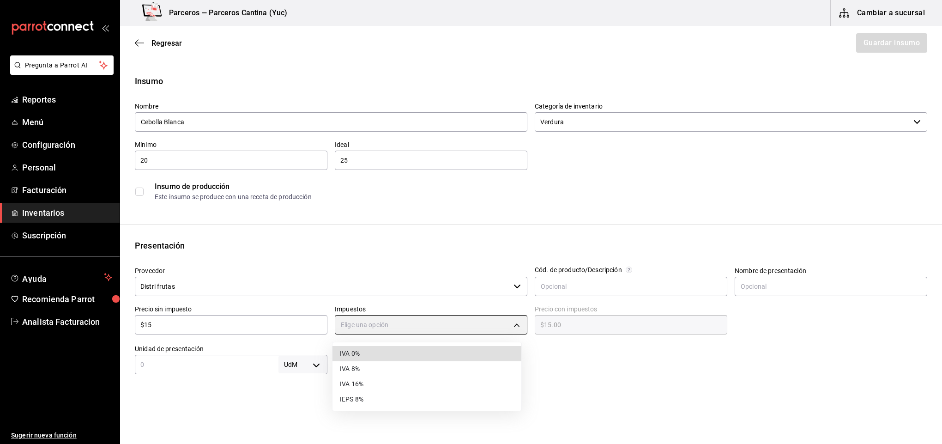
type input "IVA_0"
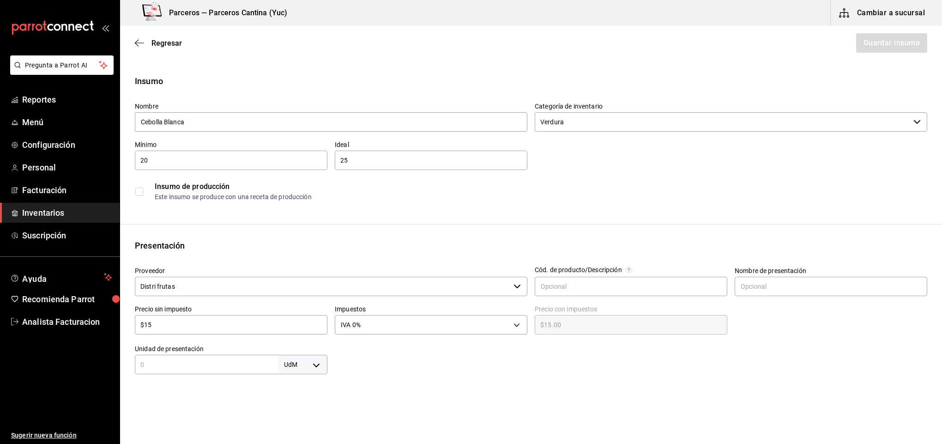
click at [222, 361] on input "text" at bounding box center [207, 364] width 144 height 11
type input "1"
click at [317, 362] on body "Pregunta a Parrot AI Reportes Menú Configuración Personal Facturación Inventari…" at bounding box center [471, 196] width 942 height 392
click at [301, 355] on li "kg" at bounding box center [300, 355] width 48 height 15
type input "KILOGRAM"
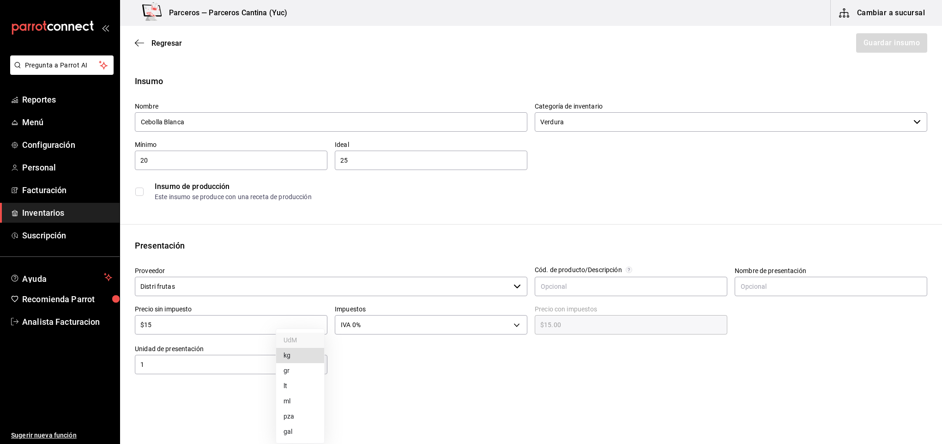
type input "KILOGRAM"
type input "1"
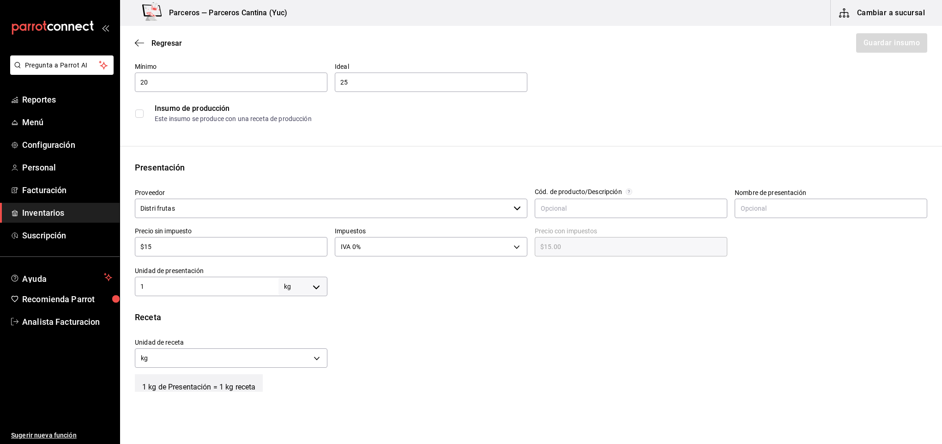
scroll to position [83, 0]
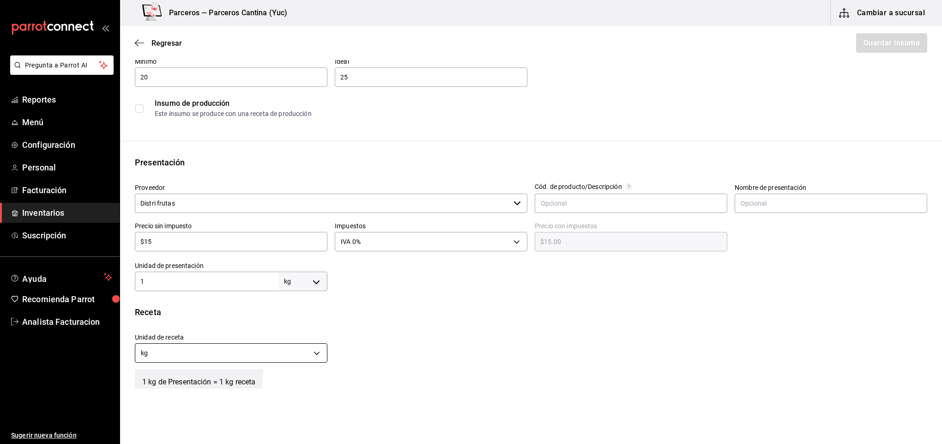
click at [312, 353] on body "Pregunta a Parrot AI Reportes Menú Configuración Personal Facturación Inventari…" at bounding box center [471, 196] width 942 height 392
click at [277, 398] on li "gr" at bounding box center [229, 396] width 189 height 15
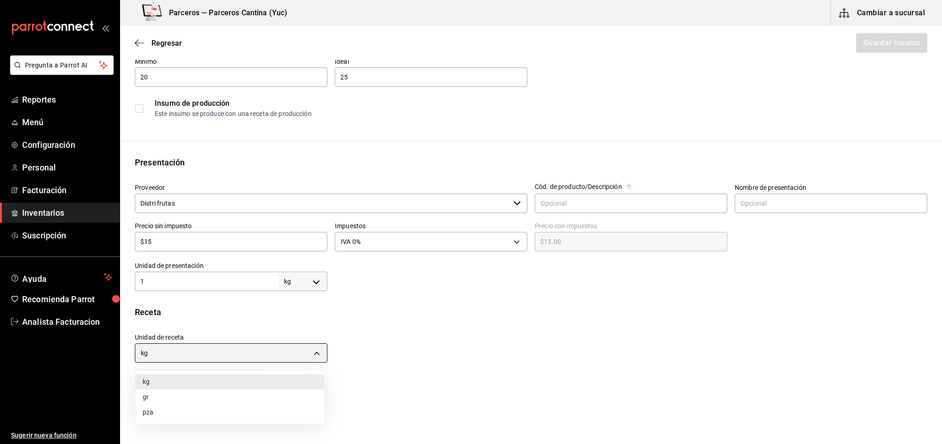
type input "GRAM"
type input "1,000"
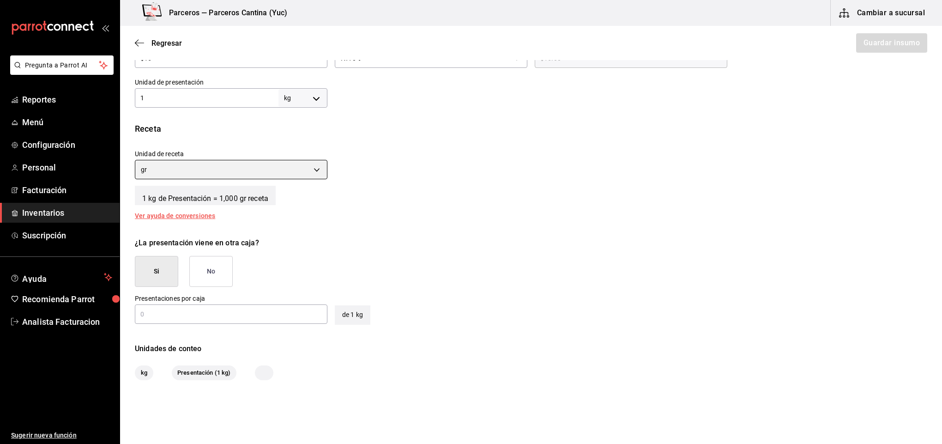
scroll to position [291, 0]
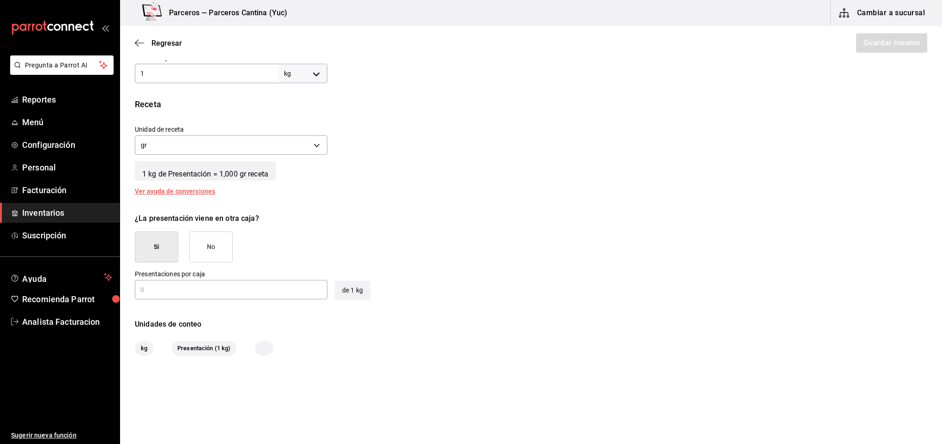
click at [213, 249] on button "No" at bounding box center [210, 246] width 43 height 31
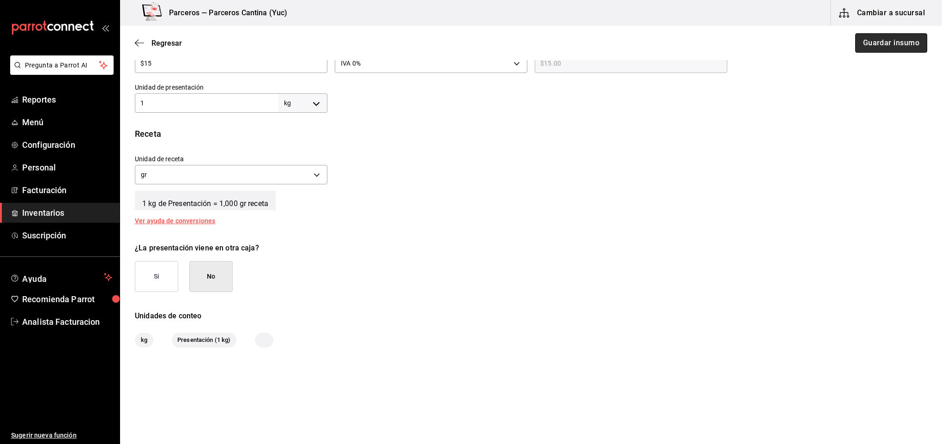
click at [890, 49] on button "Guardar insumo" at bounding box center [892, 42] width 72 height 19
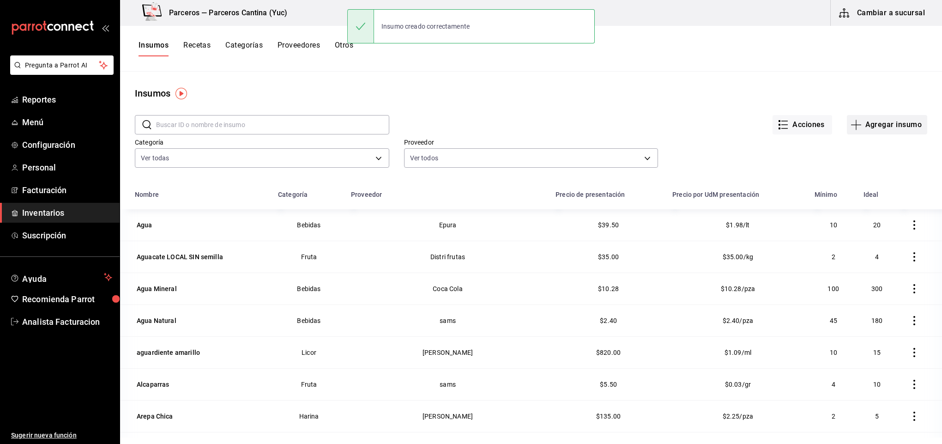
click at [872, 127] on button "Agregar insumo" at bounding box center [887, 124] width 80 height 19
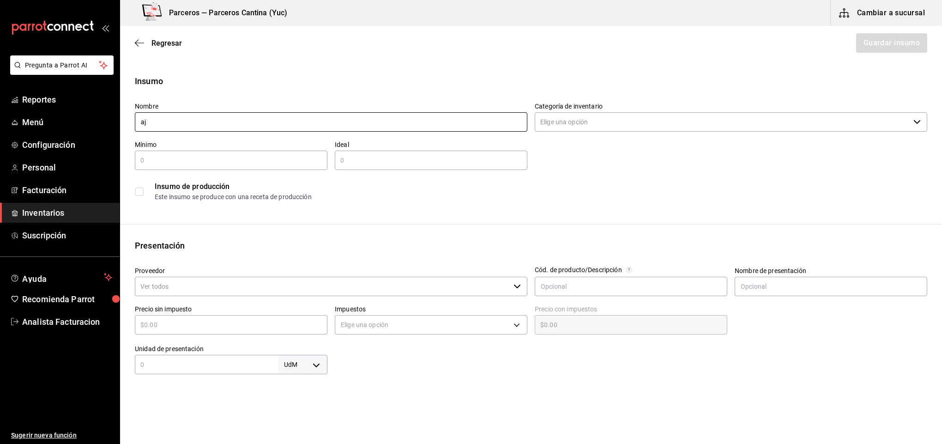
type input "a"
type input "Ajo en Polvo"
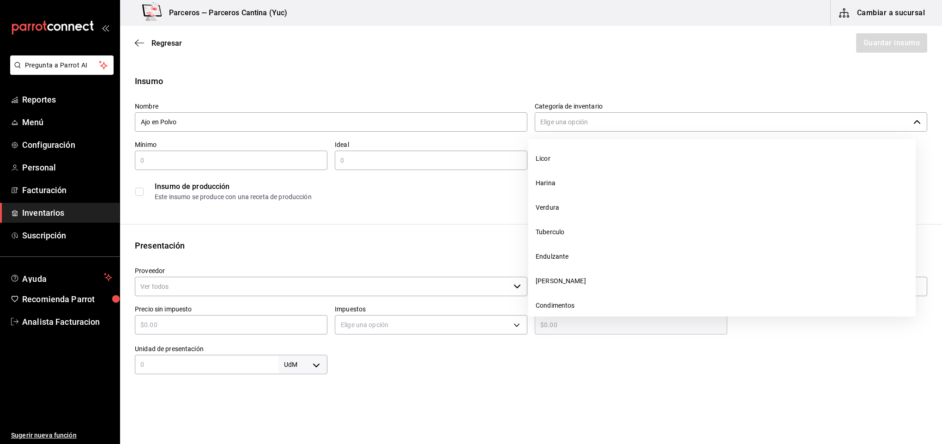
click at [583, 122] on input "Categoría de inventario" at bounding box center [722, 121] width 375 height 19
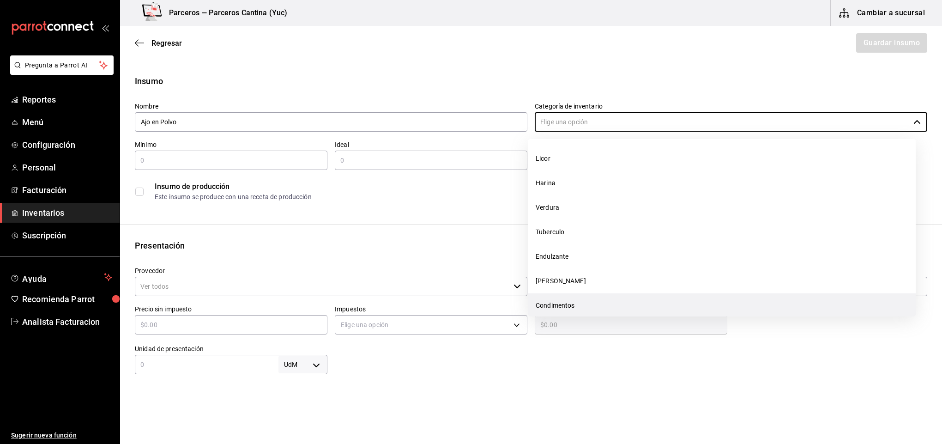
click at [559, 303] on li "Condimentos" at bounding box center [723, 305] width 388 height 24
type input "Condimentos"
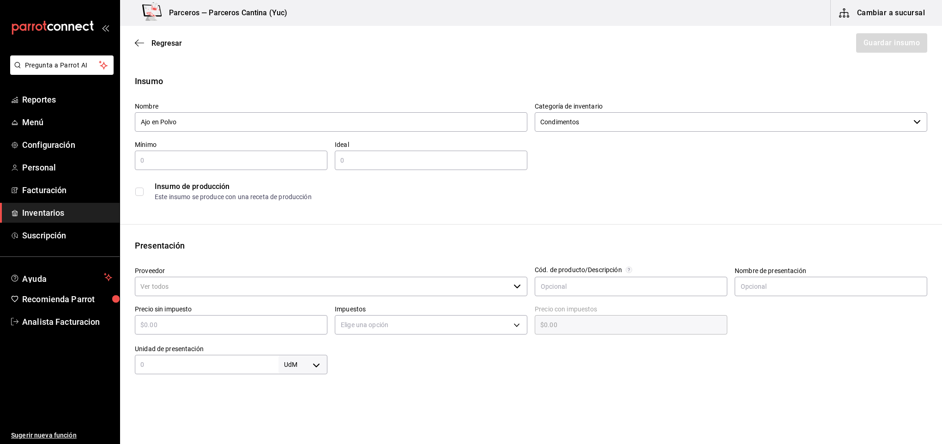
click at [225, 155] on input "text" at bounding box center [231, 160] width 193 height 11
type input "2"
type input "3"
click at [211, 284] on input "Proveedor" at bounding box center [322, 286] width 375 height 19
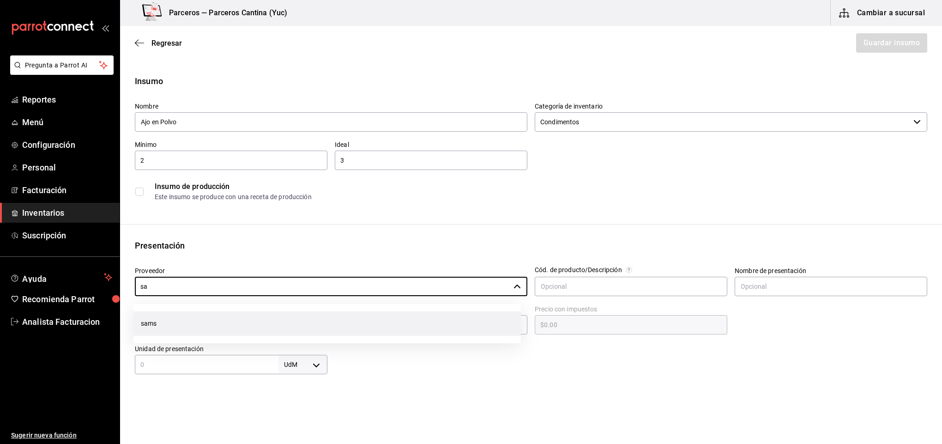
click at [171, 317] on li "sams" at bounding box center [328, 323] width 388 height 24
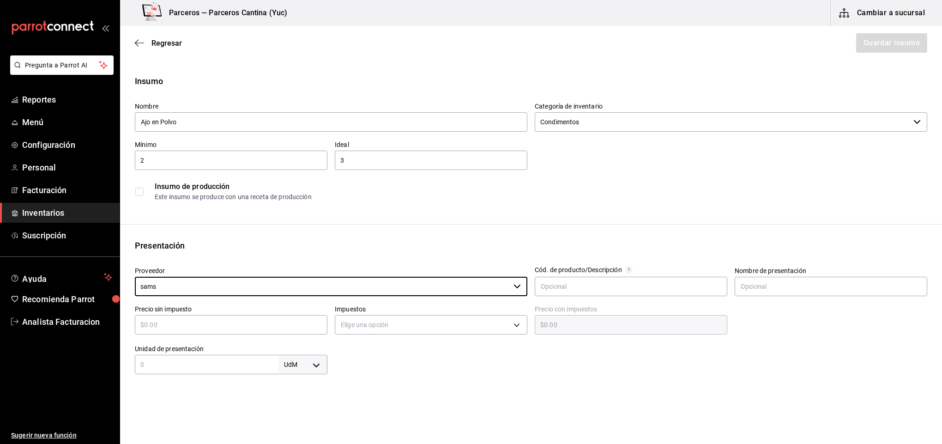
type input "sams"
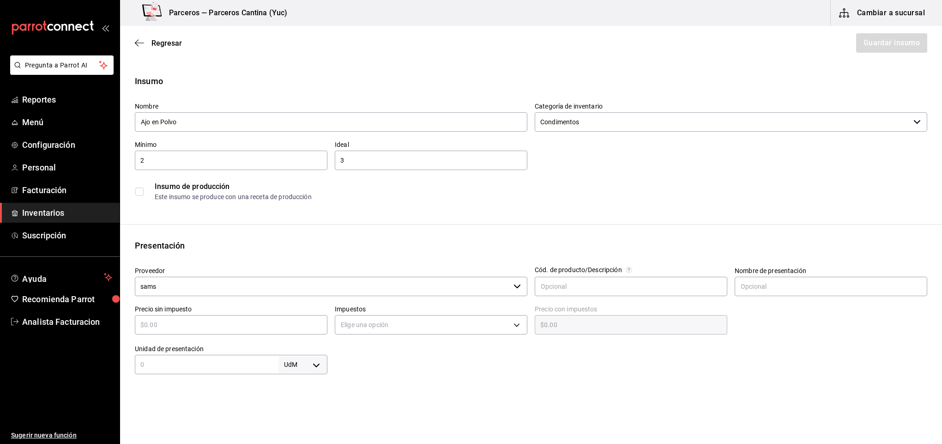
type input "$1"
type input "$1.00"
type input "$15"
type input "$15.00"
type input "$157"
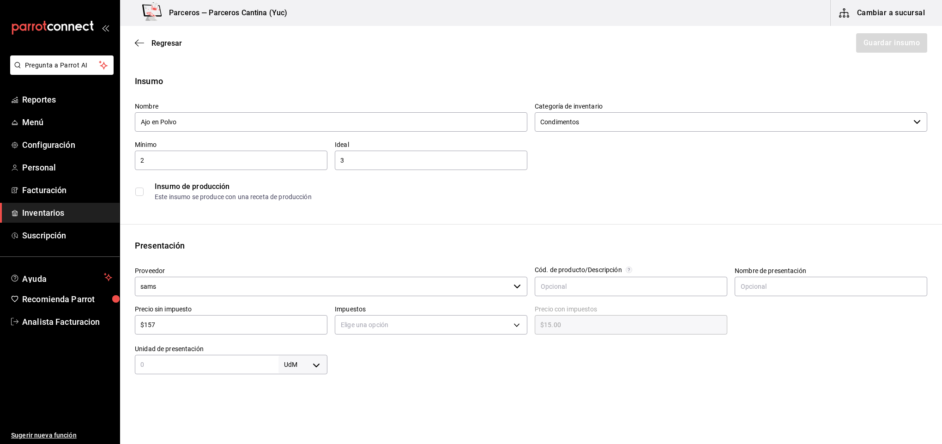
type input "$157.00"
type input "$157.8"
type input "$157.80"
type input "$157.8"
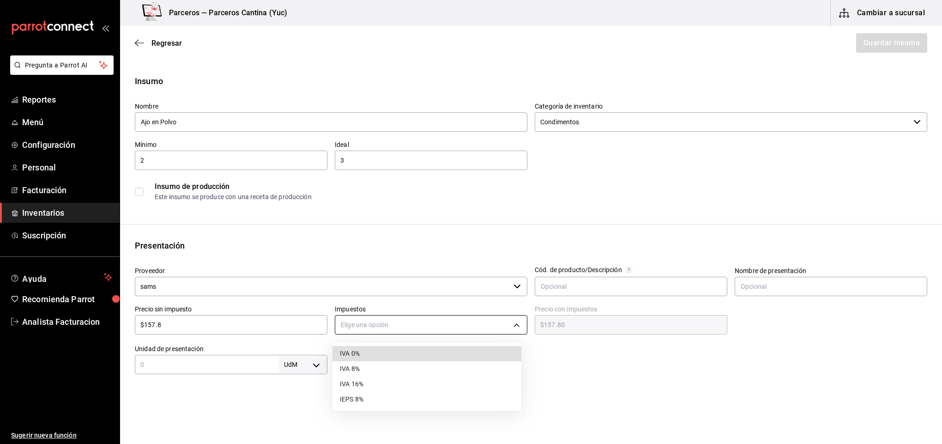
click at [440, 316] on body "Pregunta a Parrot AI Reportes Menú Configuración Personal Facturación Inventari…" at bounding box center [471, 196] width 942 height 392
click at [396, 383] on li "IVA 16%" at bounding box center [427, 384] width 189 height 15
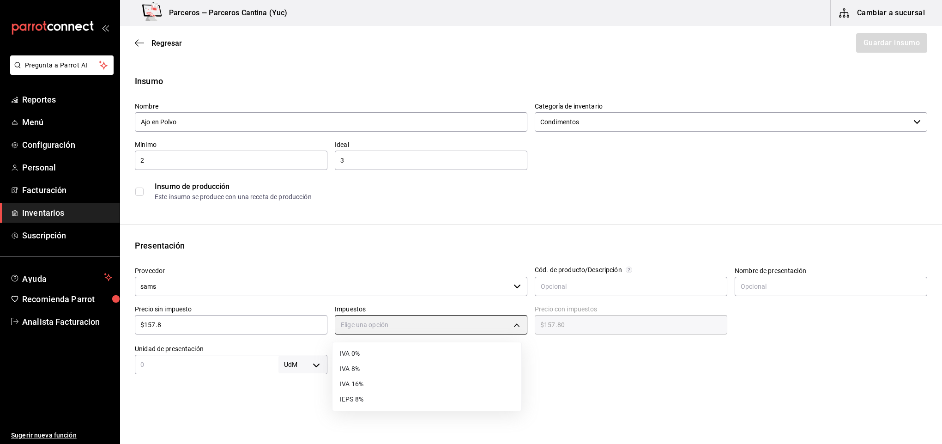
type input "IVA_16"
type input "$183.05"
type input "600"
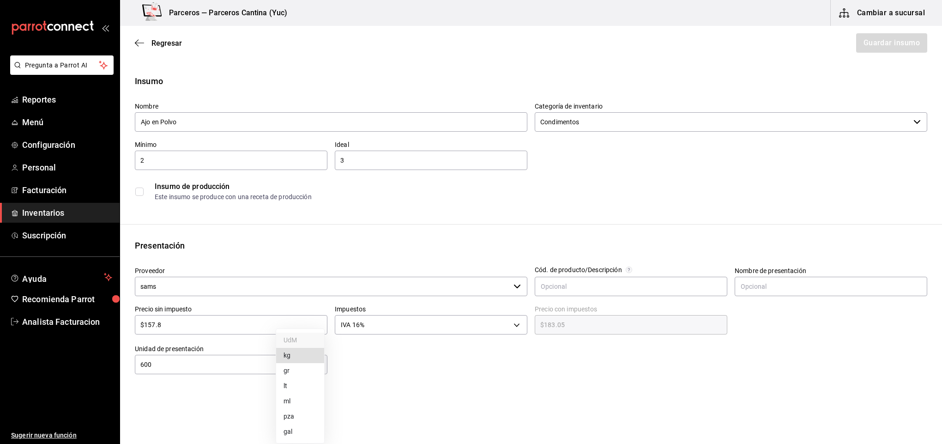
click at [310, 362] on body "Pregunta a Parrot AI Reportes Menú Configuración Personal Facturación Inventari…" at bounding box center [471, 196] width 942 height 392
click at [305, 371] on li "gr" at bounding box center [300, 370] width 48 height 15
type input "GRAM"
type input "600"
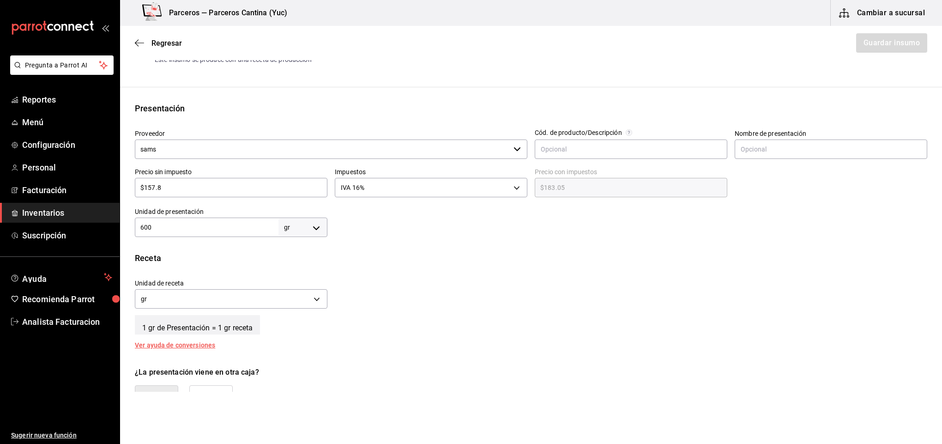
scroll to position [139, 0]
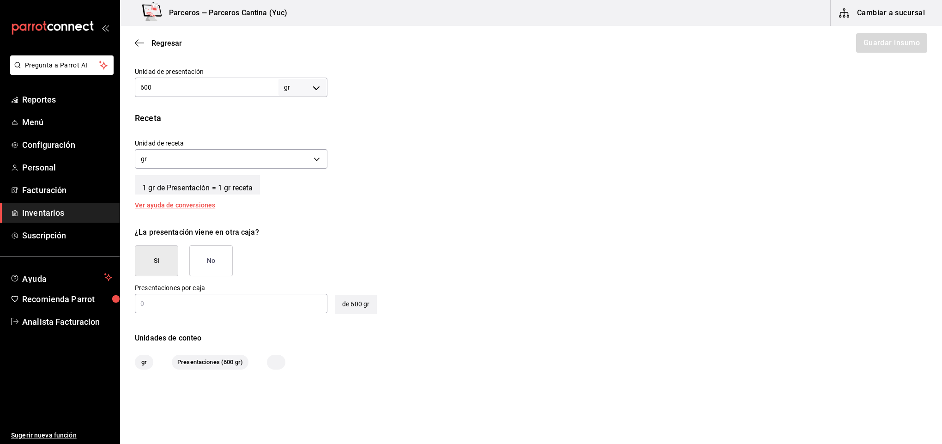
click at [205, 259] on button "No" at bounding box center [210, 260] width 43 height 31
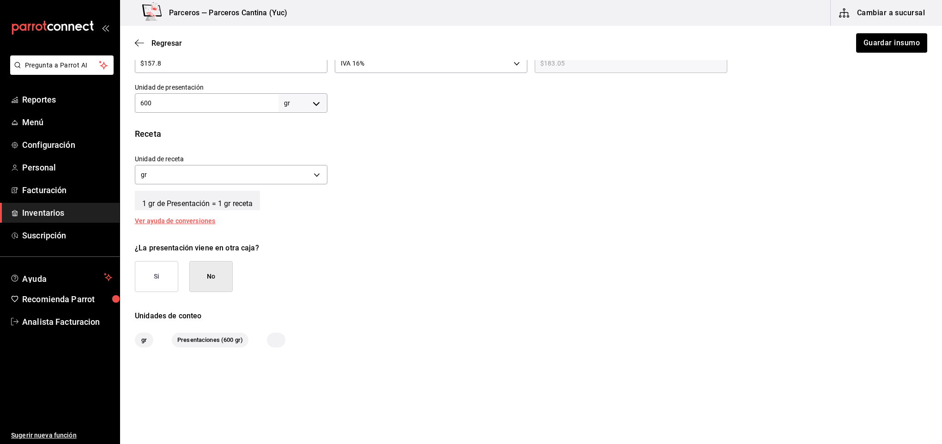
scroll to position [262, 0]
click at [876, 40] on button "Guardar insumo" at bounding box center [892, 42] width 72 height 19
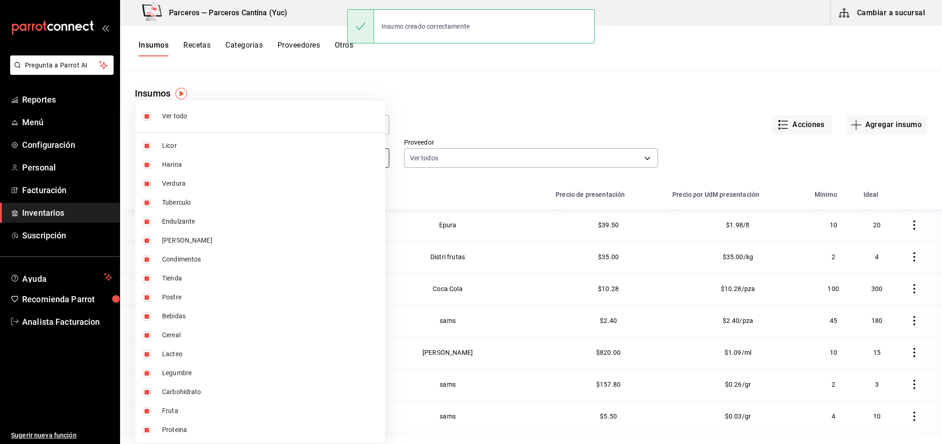
click at [218, 153] on body "Pregunta a Parrot AI Reportes Menú Configuración Personal Facturación Inventari…" at bounding box center [471, 219] width 942 height 438
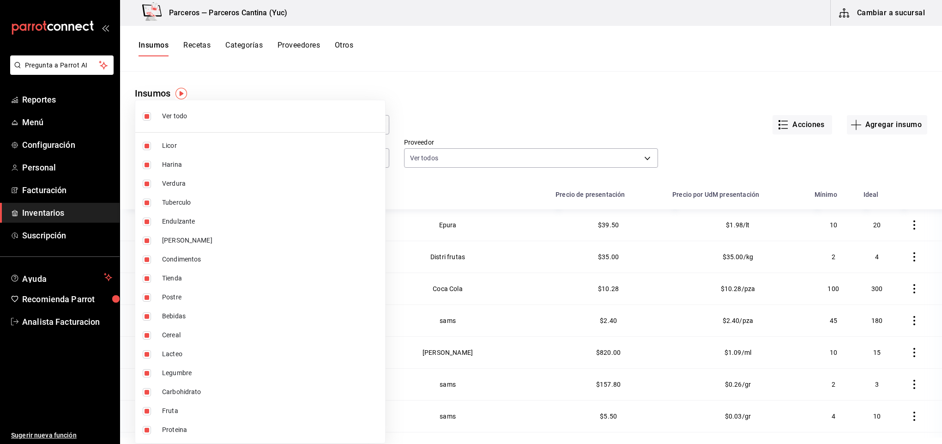
click at [470, 103] on div at bounding box center [471, 222] width 942 height 444
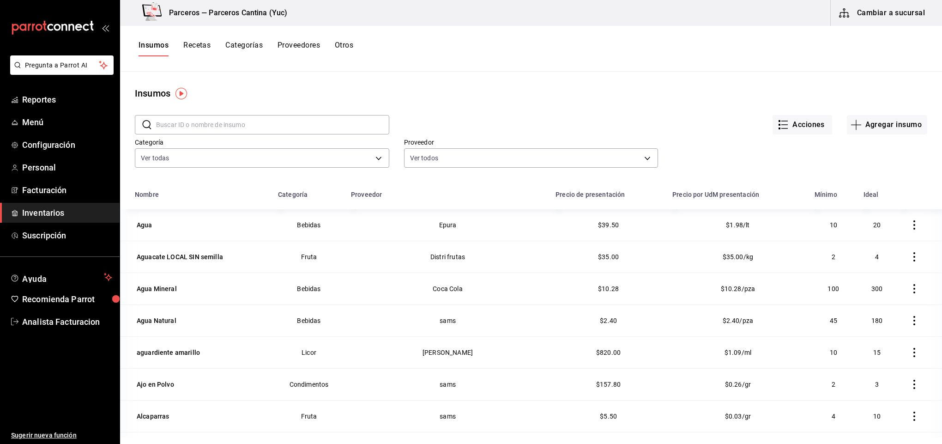
click at [243, 121] on input "text" at bounding box center [272, 124] width 233 height 18
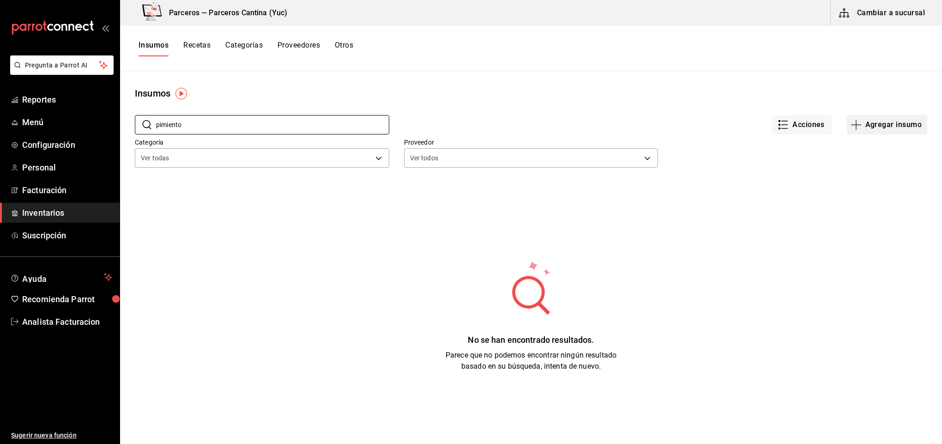
type input "pimiento"
click at [870, 122] on button "Agregar insumo" at bounding box center [887, 124] width 80 height 19
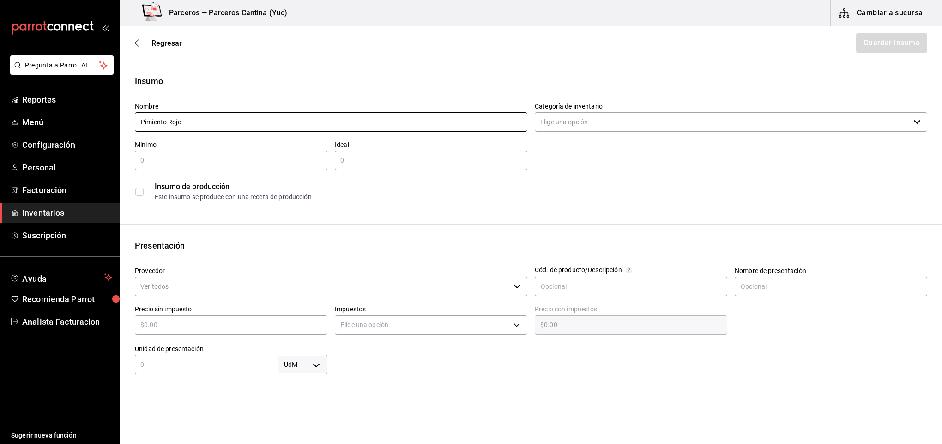
type input "Pimiento Rojo"
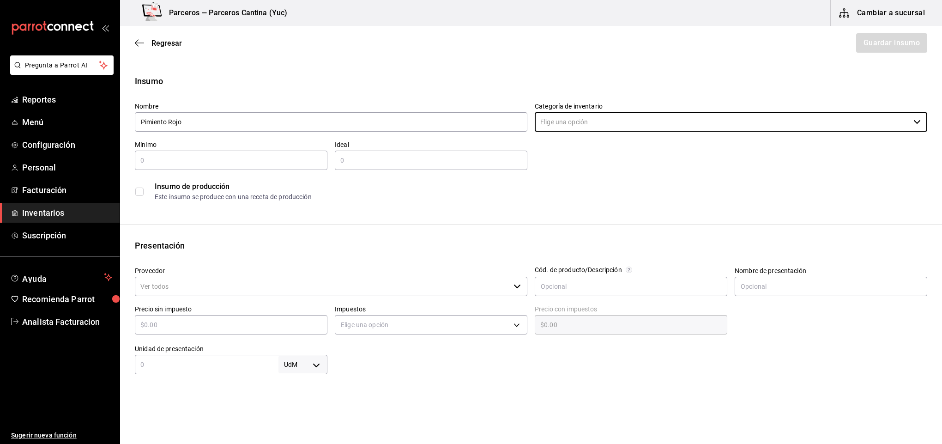
type input "c"
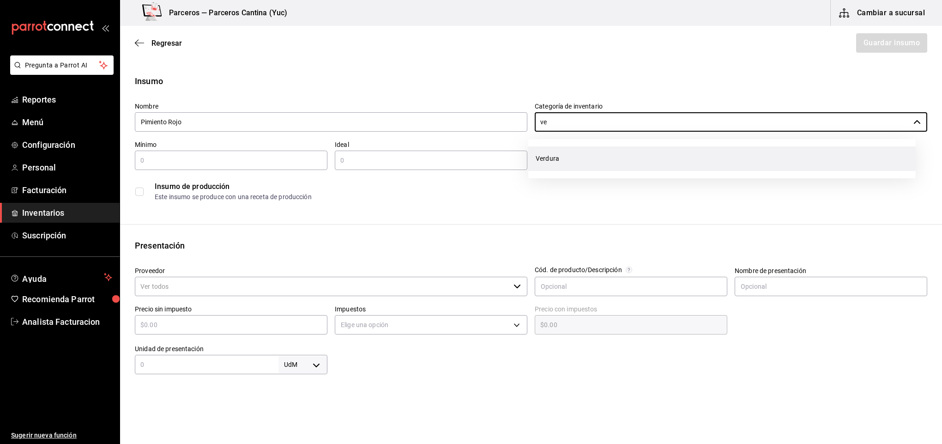
click at [602, 155] on li "Verdura" at bounding box center [723, 158] width 388 height 24
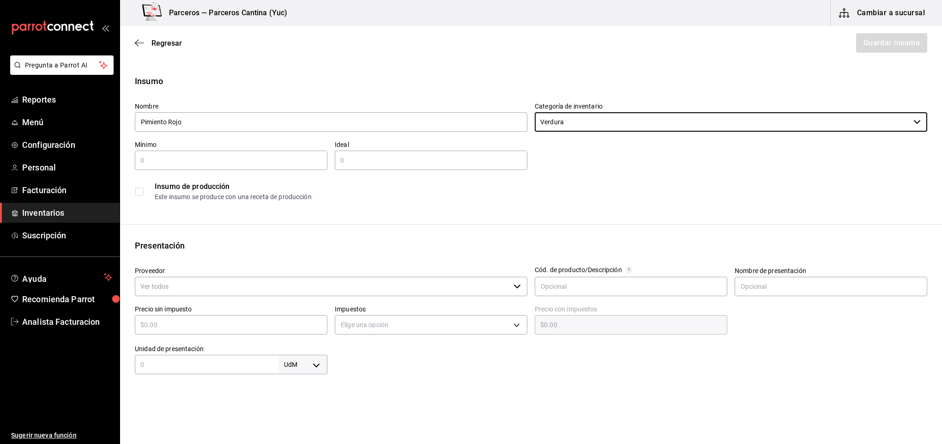
type input "Verdura"
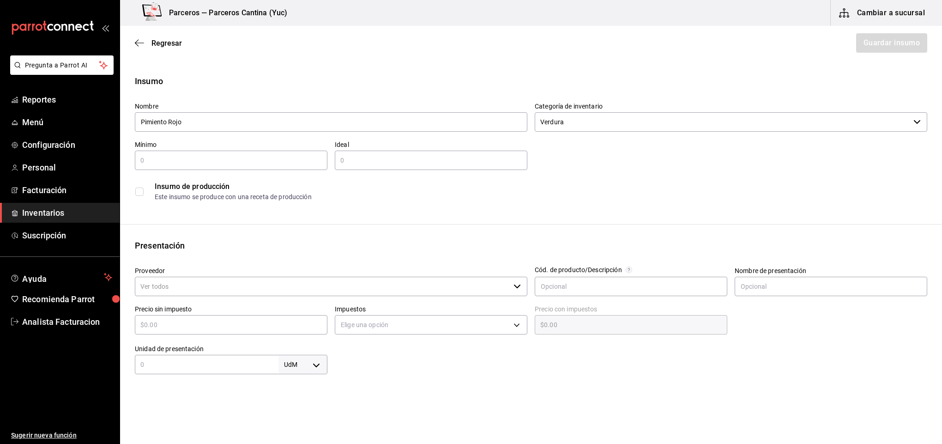
click at [177, 161] on input "text" at bounding box center [231, 160] width 193 height 11
type input "2"
type input "4"
click at [180, 280] on input "Proveedor" at bounding box center [322, 286] width 375 height 19
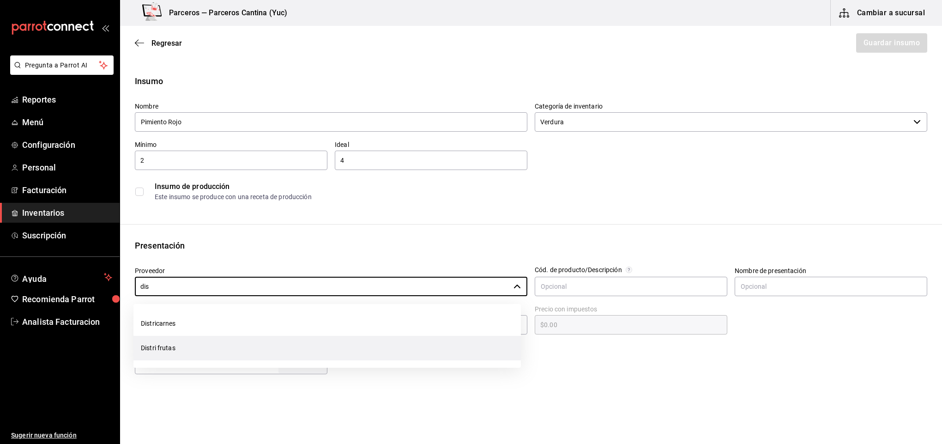
click at [176, 347] on li "Distri frutas" at bounding box center [328, 348] width 388 height 24
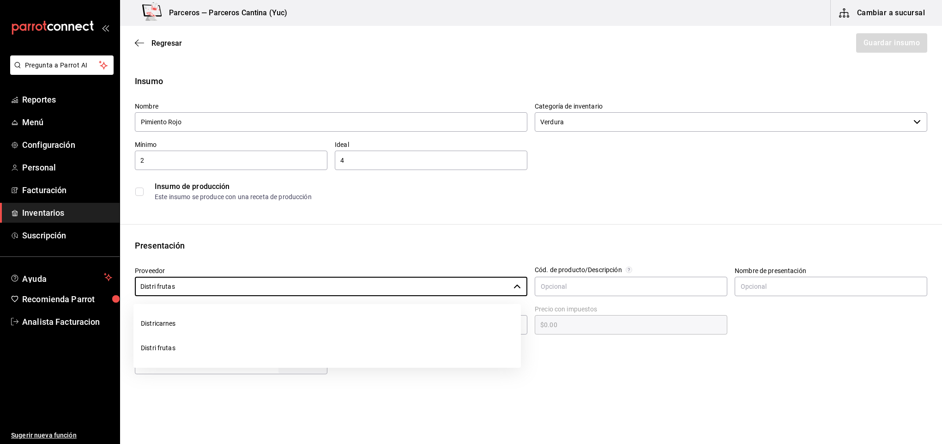
type input "Distri frutas"
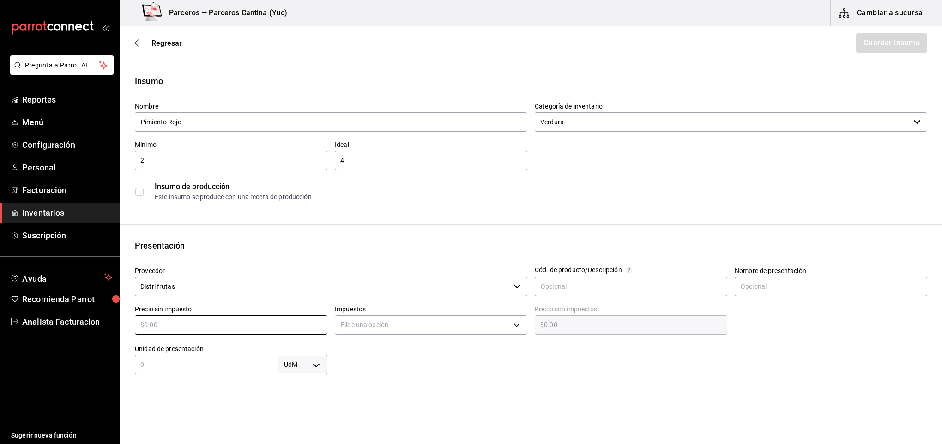
type input "$7"
type input "$7.00"
type input "$70"
type input "$70.00"
type input "$70"
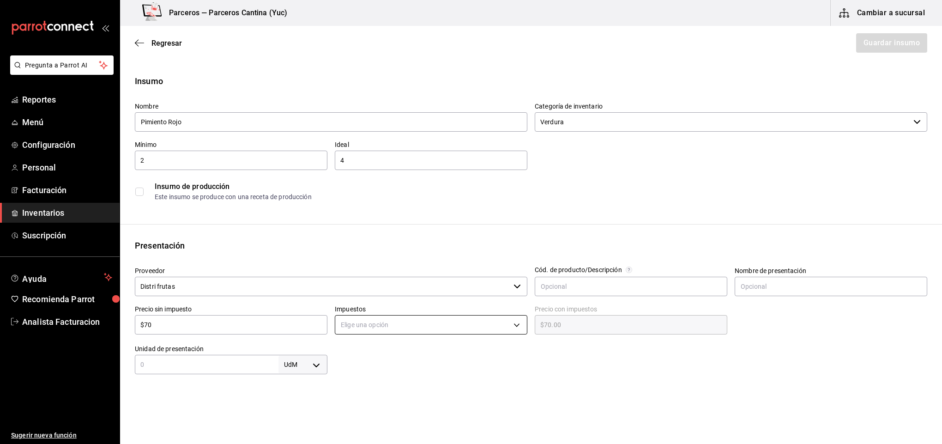
click at [360, 323] on body "Pregunta a Parrot AI Reportes Menú Configuración Personal Facturación Inventari…" at bounding box center [471, 196] width 942 height 392
click at [365, 353] on li "IVA 0%" at bounding box center [427, 353] width 189 height 15
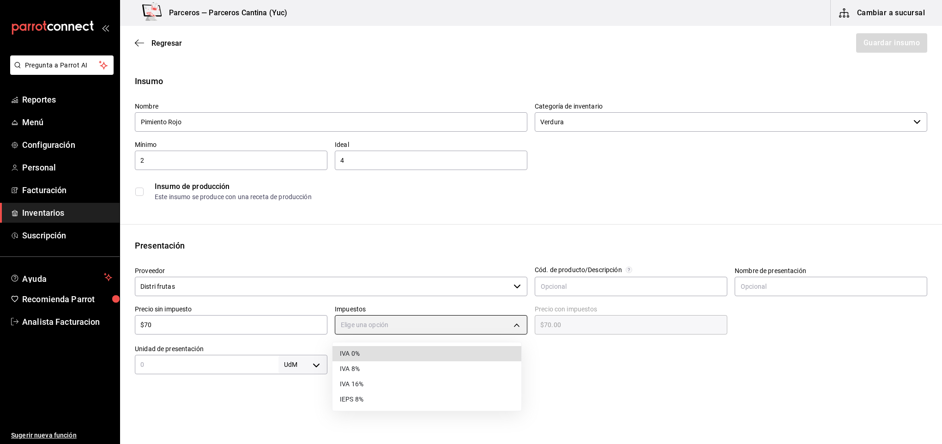
type input "IVA_0"
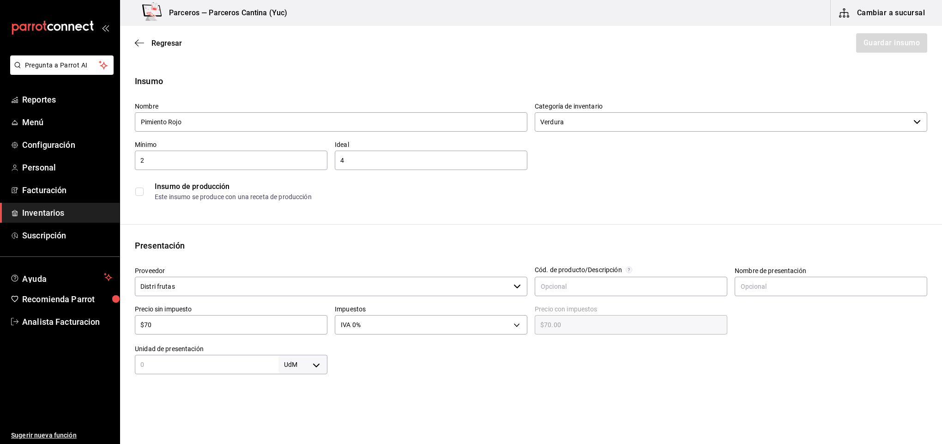
click at [209, 363] on input "text" at bounding box center [207, 364] width 144 height 11
type input "1"
click at [312, 363] on body "Pregunta a Parrot AI Reportes Menú Configuración Personal Facturación Inventari…" at bounding box center [471, 196] width 942 height 392
click at [305, 353] on li "kg" at bounding box center [300, 355] width 48 height 15
type input "KILOGRAM"
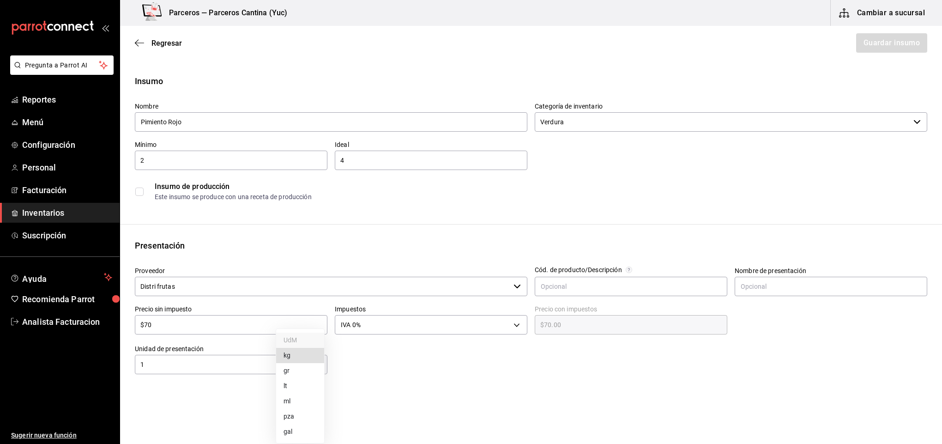
type input "KILOGRAM"
type input "1"
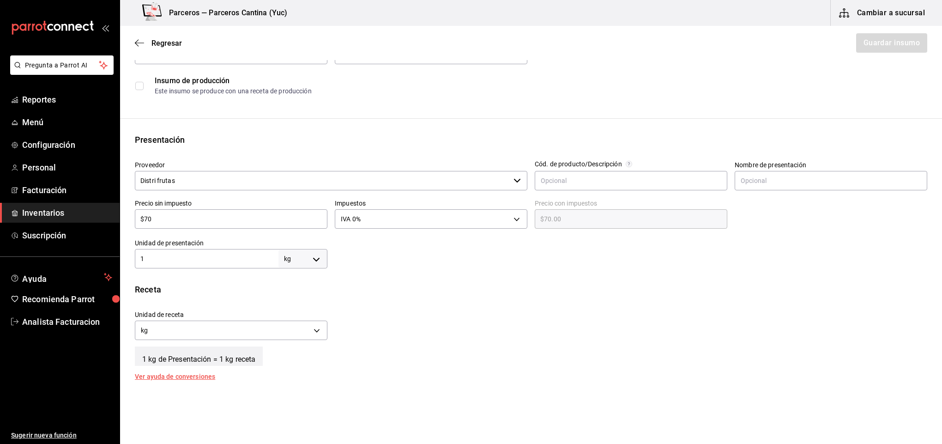
scroll to position [111, 0]
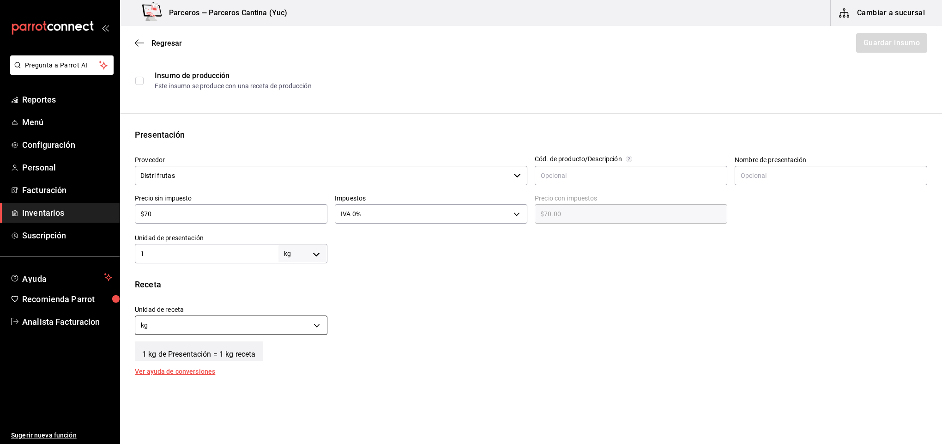
click at [319, 324] on body "Pregunta a Parrot AI Reportes Menú Configuración Personal Facturación Inventari…" at bounding box center [471, 196] width 942 height 392
click at [181, 366] on li "gr" at bounding box center [229, 369] width 189 height 15
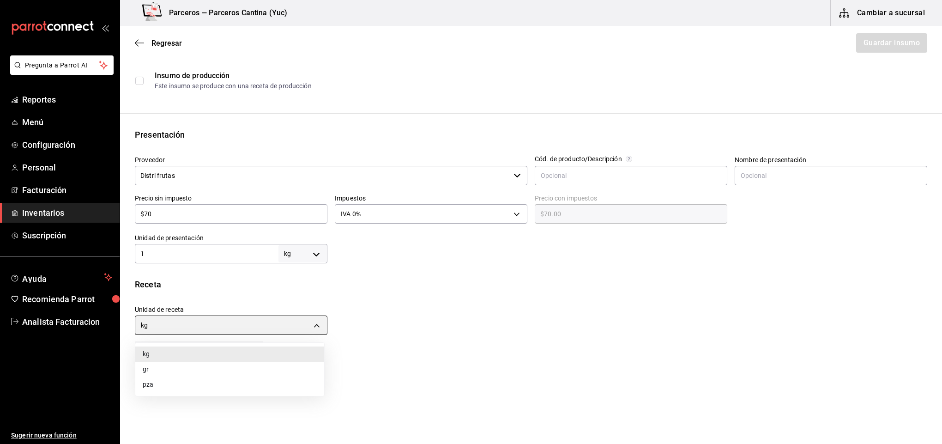
type input "GRAM"
type input "1,000"
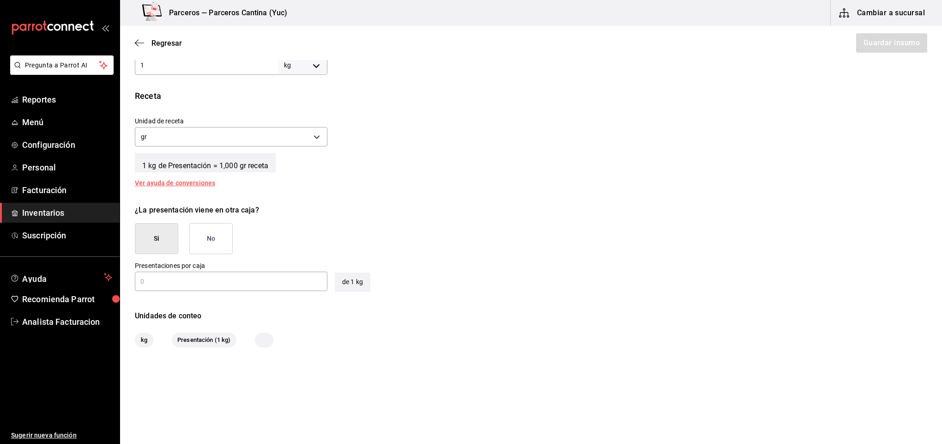
click at [208, 231] on button "No" at bounding box center [210, 238] width 43 height 31
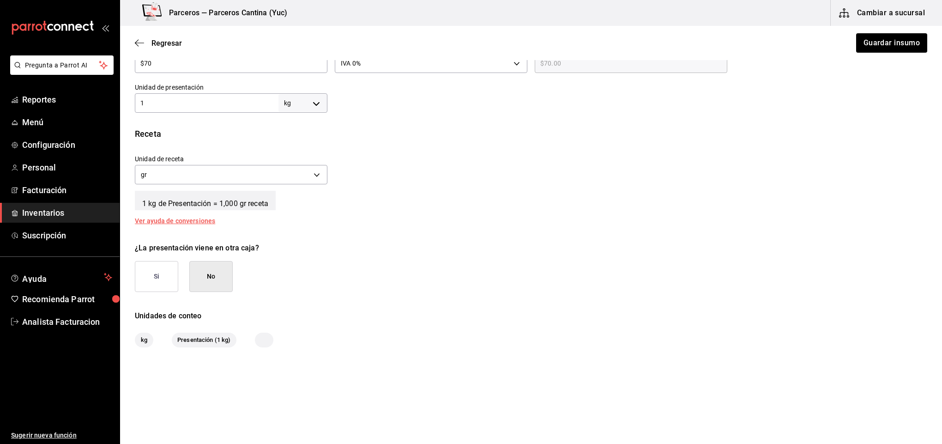
scroll to position [262, 0]
click at [878, 40] on button "Guardar insumo" at bounding box center [892, 42] width 72 height 19
